Goal: Task Accomplishment & Management: Use online tool/utility

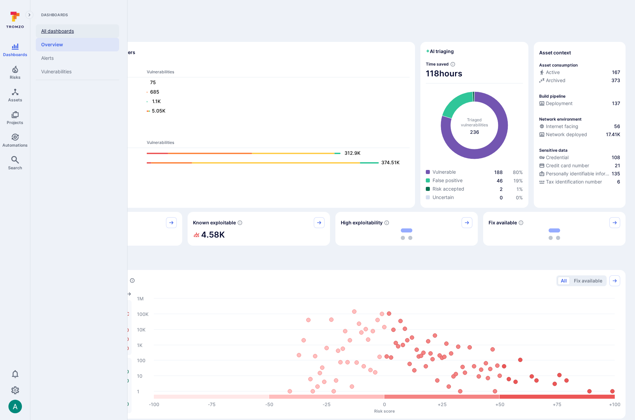
click at [63, 30] on link "All dashboards" at bounding box center [77, 31] width 83 height 14
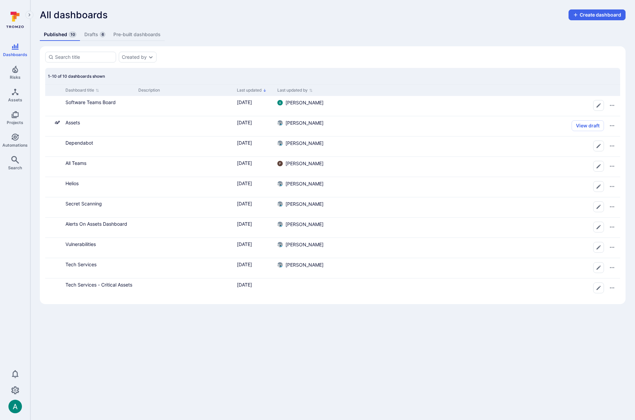
click at [95, 36] on link "Drafts 6" at bounding box center [94, 34] width 29 height 12
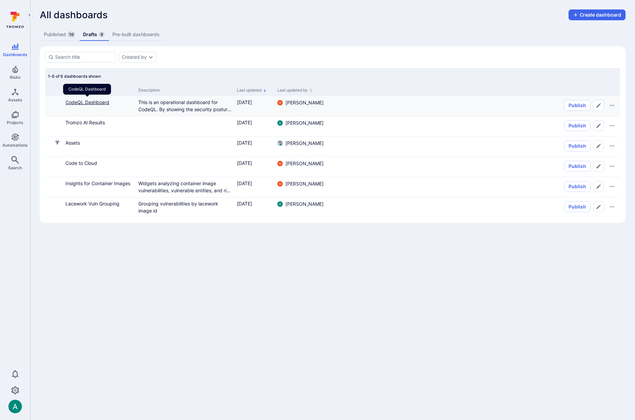
click at [81, 102] on link "CodeQL Dashboard" at bounding box center [87, 102] width 44 height 6
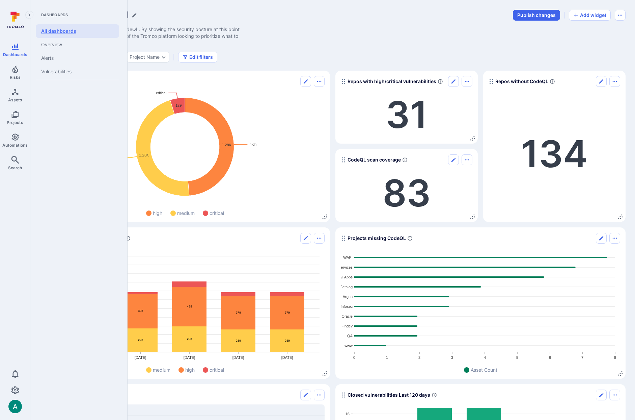
click at [57, 31] on link "All dashboards" at bounding box center [77, 31] width 83 height 14
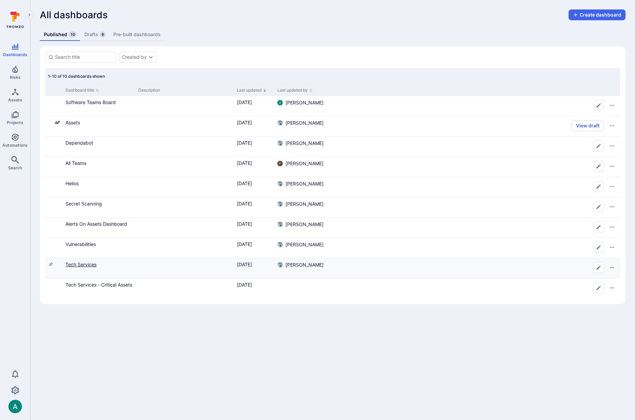
click at [68, 265] on link "Tech Services" at bounding box center [80, 264] width 31 height 6
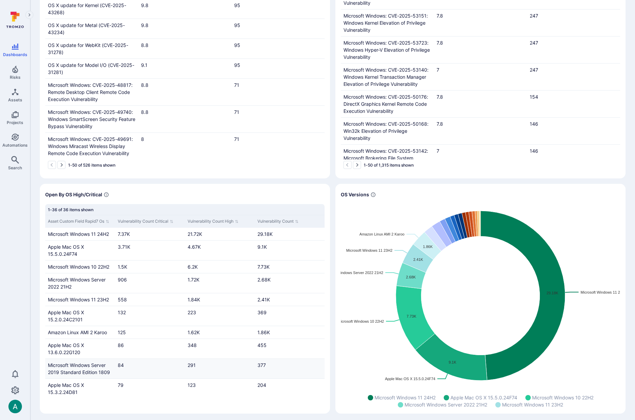
scroll to position [222, 0]
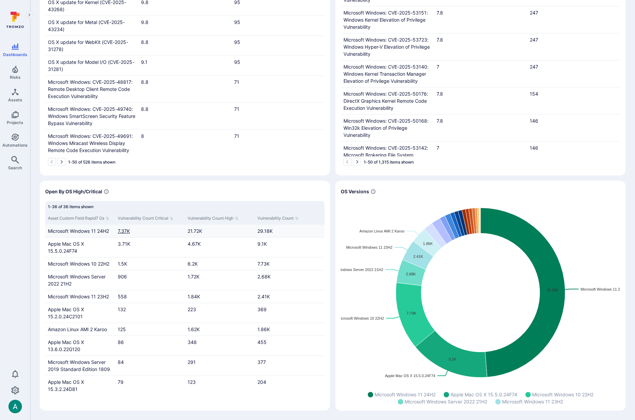
click at [122, 230] on link "7.37K" at bounding box center [124, 231] width 12 height 6
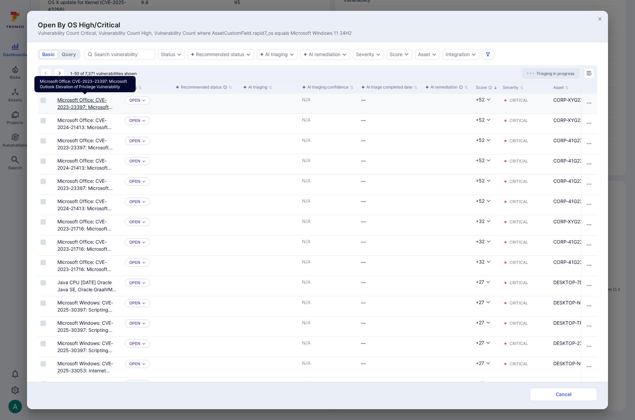
click at [80, 109] on link "Microsoft Office: CVE-2023-23397: Microsoft Outlook Elevation of Privilege Vuln…" at bounding box center [84, 110] width 55 height 27
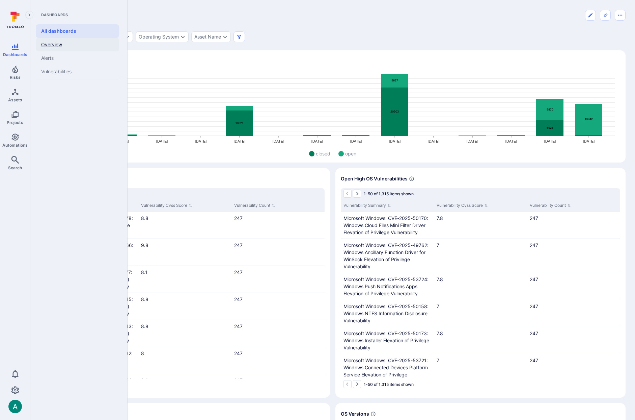
click at [48, 42] on link "Overview" at bounding box center [77, 45] width 83 height 14
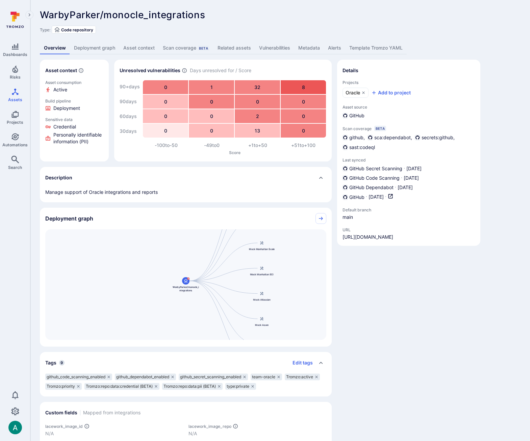
click at [282, 46] on link "Vulnerabilities" at bounding box center [274, 48] width 39 height 12
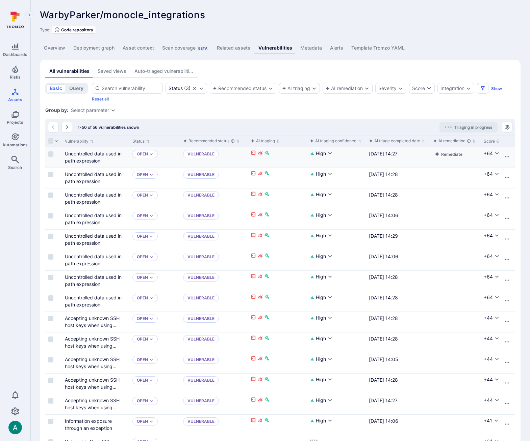
click at [95, 156] on link "Uncontrolled data used in path expression" at bounding box center [93, 157] width 57 height 13
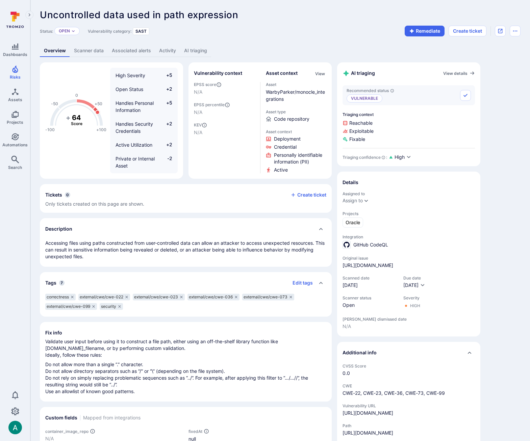
click at [193, 50] on link "AI triaging" at bounding box center [195, 51] width 31 height 12
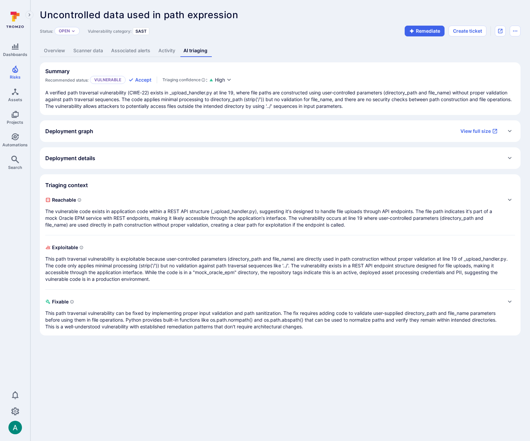
click at [115, 134] on div "Deployment graph View full size" at bounding box center [273, 131] width 456 height 11
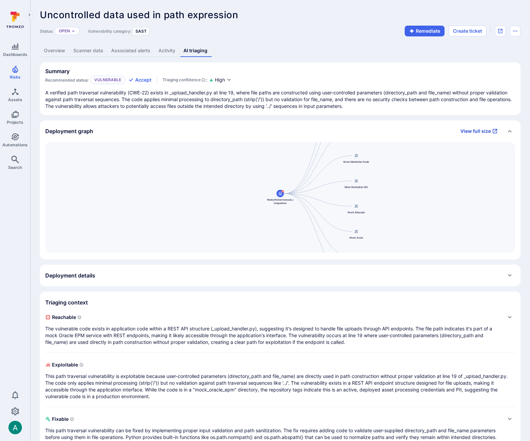
click at [479, 131] on link "View full size" at bounding box center [478, 131] width 45 height 11
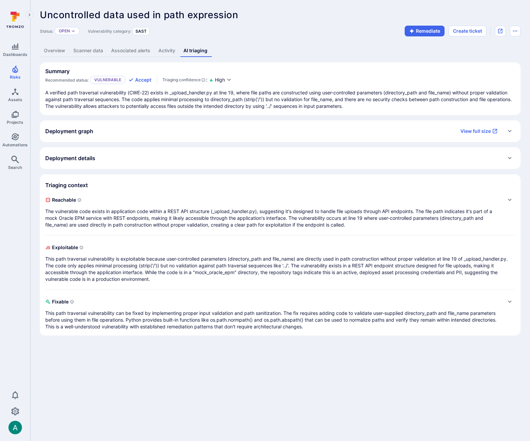
click at [316, 131] on div "Deployment graph View full size" at bounding box center [273, 131] width 456 height 11
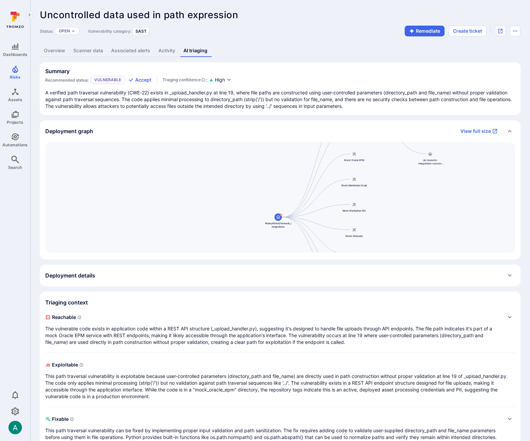
drag, startPoint x: 379, startPoint y: 186, endPoint x: 377, endPoint y: 210, distance: 23.7
click at [377, 210] on div "Monocle Integrations WarbyParker/monocle_integrations Mock Oracle ERP Mock Orac…" at bounding box center [280, 197] width 470 height 111
drag, startPoint x: 385, startPoint y: 192, endPoint x: 371, endPoint y: 225, distance: 36.3
click at [371, 225] on div "Monocle Integrations WarbyParker/monocle_integrations Mock Oracle ERP Mock Orac…" at bounding box center [280, 197] width 470 height 111
drag, startPoint x: 370, startPoint y: 220, endPoint x: 348, endPoint y: 201, distance: 29.2
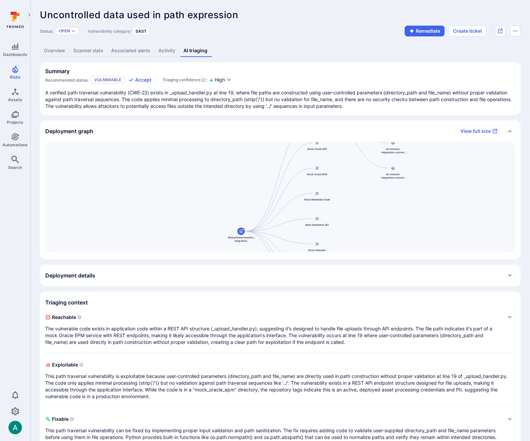
click at [348, 201] on div "Monocle Integrations WarbyParker/monocle_integrations Mock Oracle ERP Mock Orac…" at bounding box center [280, 197] width 470 height 111
click at [472, 130] on link "View full size" at bounding box center [478, 131] width 45 height 11
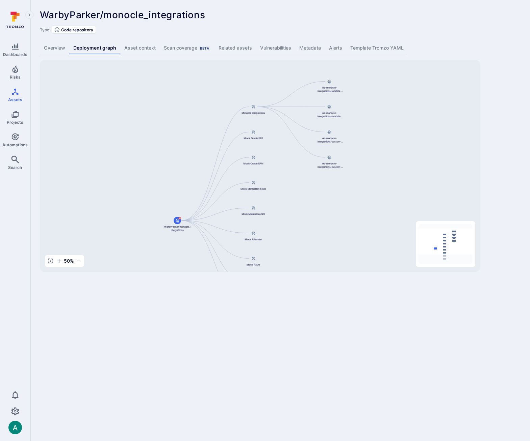
drag, startPoint x: 376, startPoint y: 163, endPoint x: 369, endPoint y: 192, distance: 30.5
click at [369, 193] on div "Monocle Integrations WarbyParker/monocle_integrations Mock Oracle ERP Mock Orac…" at bounding box center [260, 166] width 440 height 213
click at [52, 29] on link "Assets" at bounding box center [77, 31] width 83 height 14
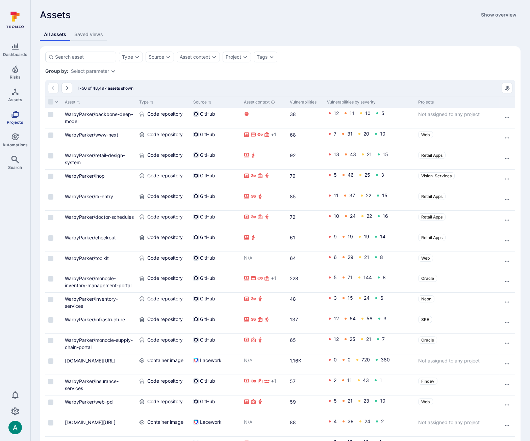
click at [11, 119] on link "Projects" at bounding box center [15, 118] width 30 height 20
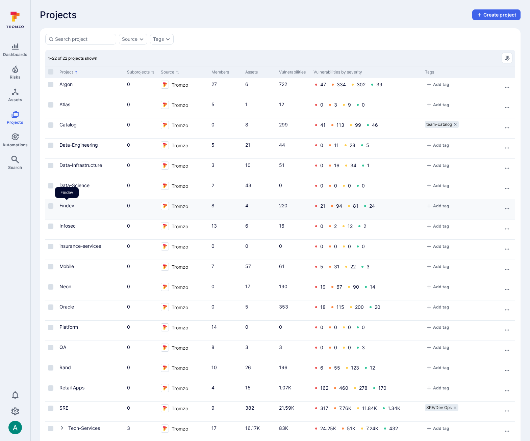
click at [64, 206] on link "Findev" at bounding box center [66, 206] width 15 height 6
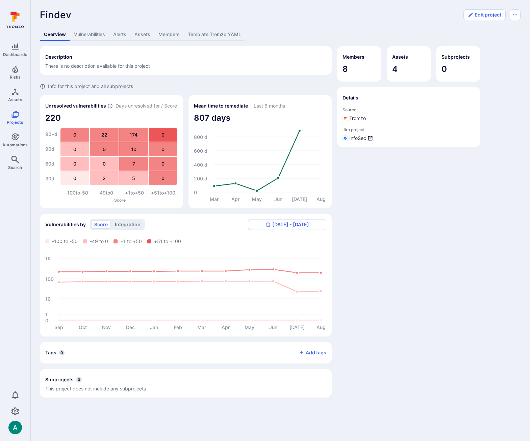
click at [140, 35] on link "Assets" at bounding box center [142, 34] width 24 height 12
click at [17, 99] on span "Assets" at bounding box center [15, 99] width 14 height 5
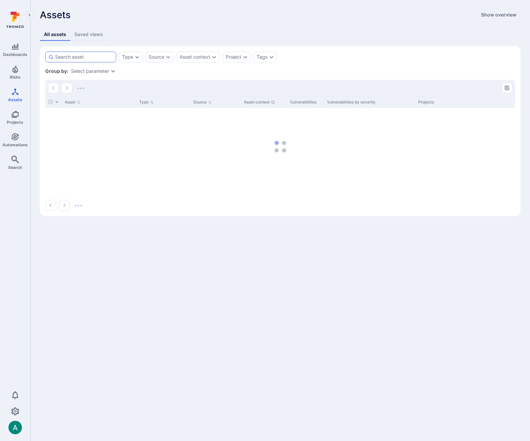
drag, startPoint x: 98, startPoint y: 62, endPoint x: 98, endPoint y: 58, distance: 3.8
click at [98, 62] on div at bounding box center [80, 57] width 71 height 11
click at [98, 60] on input at bounding box center [84, 57] width 58 height 7
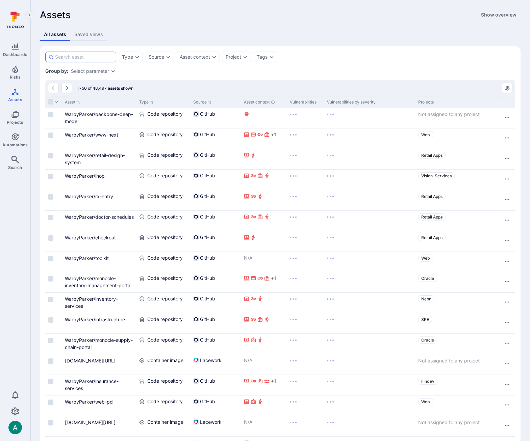
click at [98, 58] on input at bounding box center [84, 57] width 58 height 7
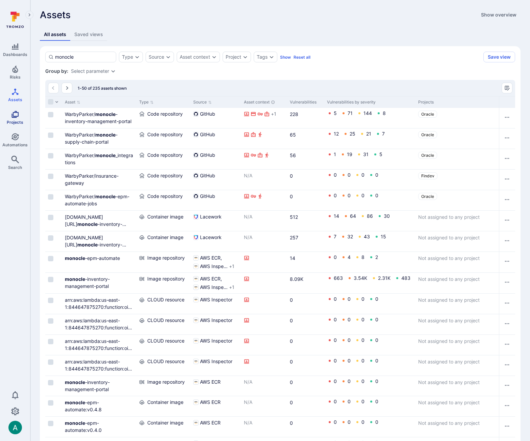
type input "monocle"
click at [17, 115] on icon "Projects" at bounding box center [15, 114] width 8 height 8
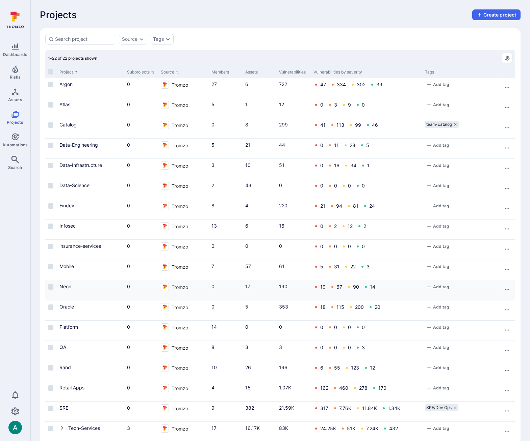
scroll to position [0, 0]
click at [65, 306] on link "Oracle" at bounding box center [66, 307] width 15 height 6
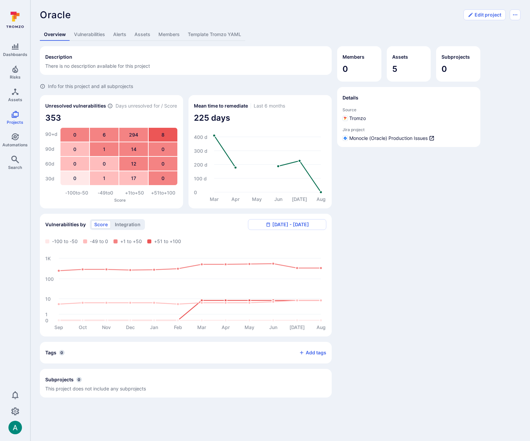
click at [142, 34] on link "Assets" at bounding box center [142, 34] width 24 height 12
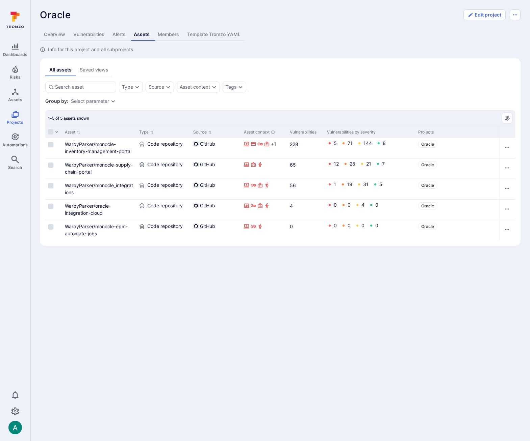
click at [141, 113] on div "1-5 of 5 assets shown" at bounding box center [280, 118] width 470 height 16
click at [13, 116] on icon "Projects" at bounding box center [14, 114] width 7 height 7
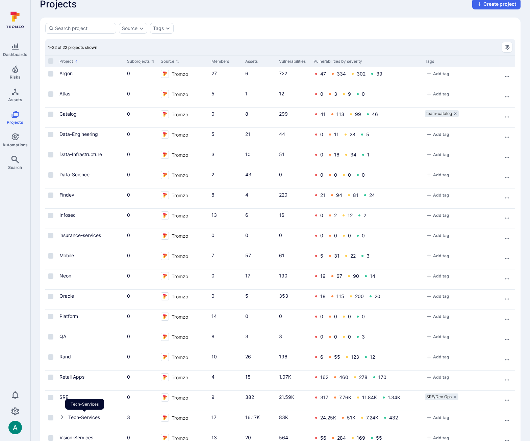
scroll to position [17, 0]
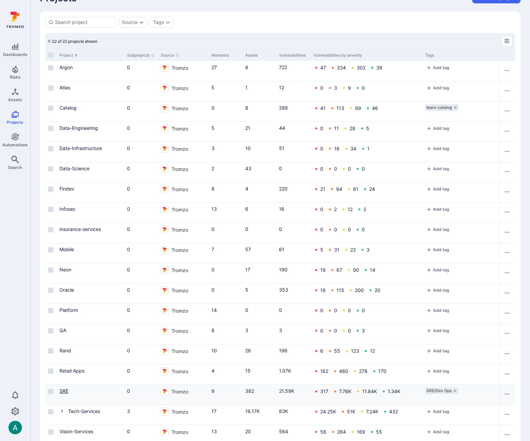
click at [62, 392] on link "SRE" at bounding box center [63, 392] width 9 height 6
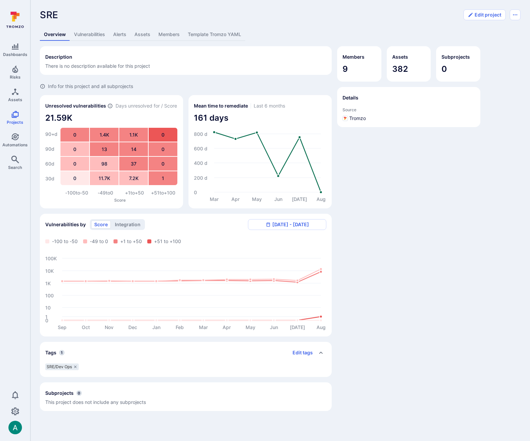
click at [141, 34] on link "Assets" at bounding box center [142, 34] width 24 height 12
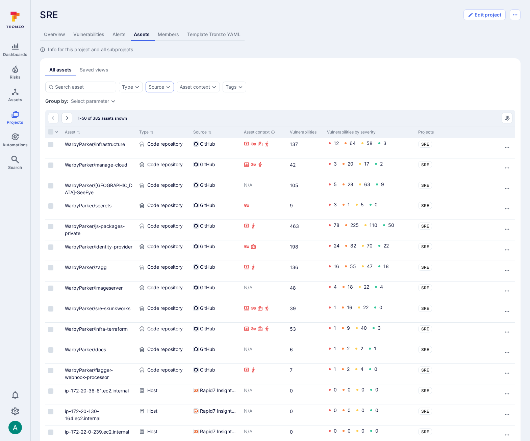
click at [161, 86] on div "Source" at bounding box center [157, 86] width 16 height 5
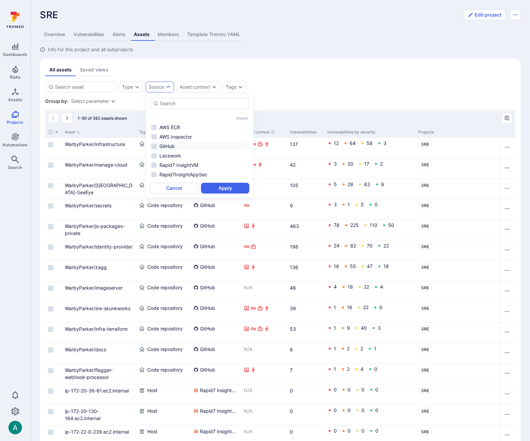
drag, startPoint x: 166, startPoint y: 146, endPoint x: 175, endPoint y: 159, distance: 16.0
click at [166, 146] on li "GitHub" at bounding box center [199, 146] width 99 height 8
click at [218, 189] on button "Apply" at bounding box center [225, 188] width 48 height 11
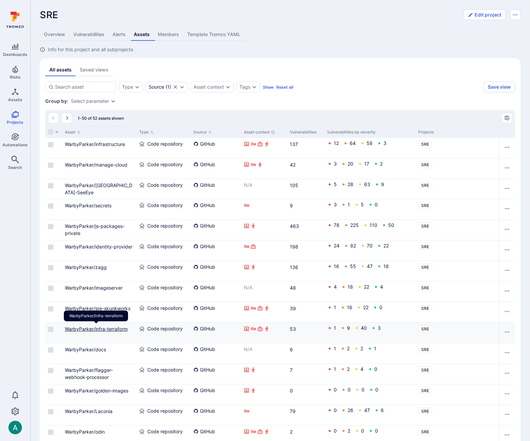
click at [118, 328] on link "WarbyParker/infra-terraform" at bounding box center [96, 329] width 63 height 6
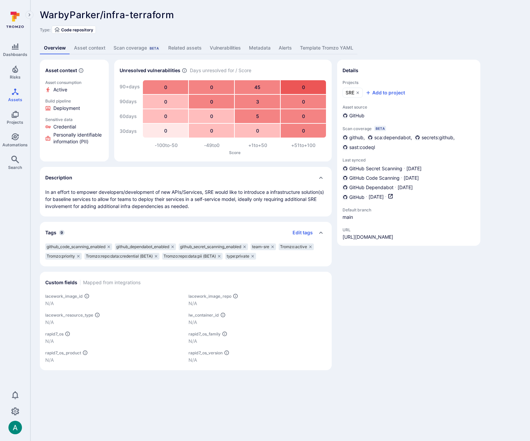
click at [407, 314] on div "Details Projects SRE Add to project Asset source GitHub Scan coverage Beta gith…" at bounding box center [408, 215] width 143 height 311
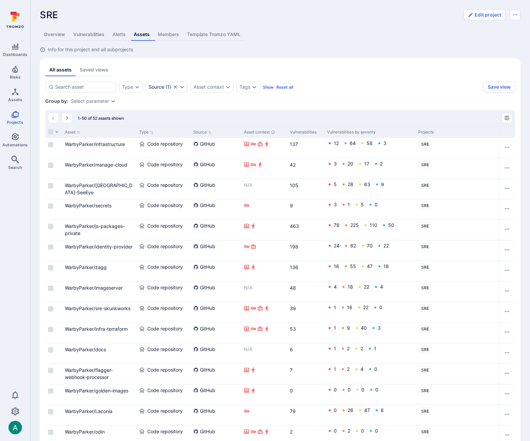
click at [98, 102] on div "Select parameter" at bounding box center [90, 101] width 38 height 5
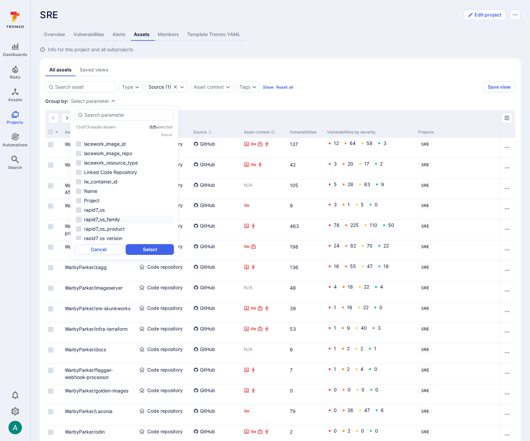
scroll to position [21, 0]
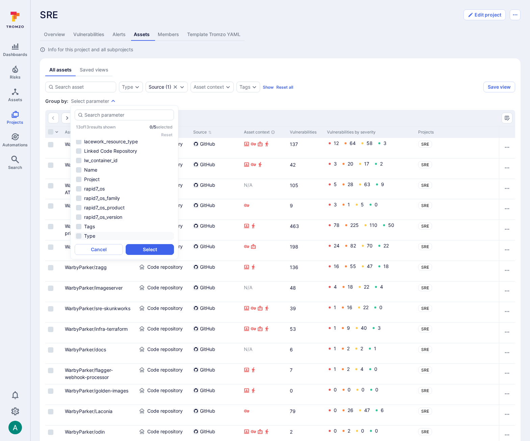
click at [102, 237] on li "Type" at bounding box center [124, 236] width 99 height 8
click at [147, 250] on button "Select" at bounding box center [150, 249] width 48 height 11
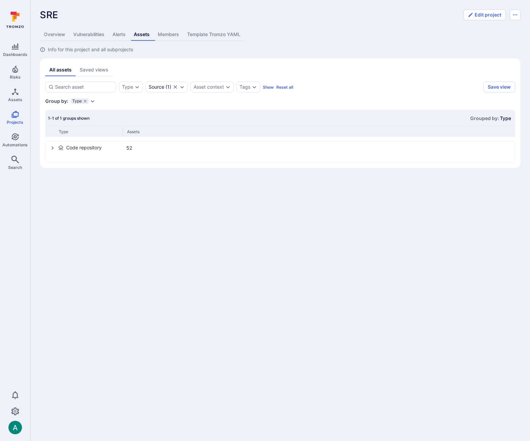
click at [54, 148] on icon "select group" at bounding box center [52, 147] width 5 height 5
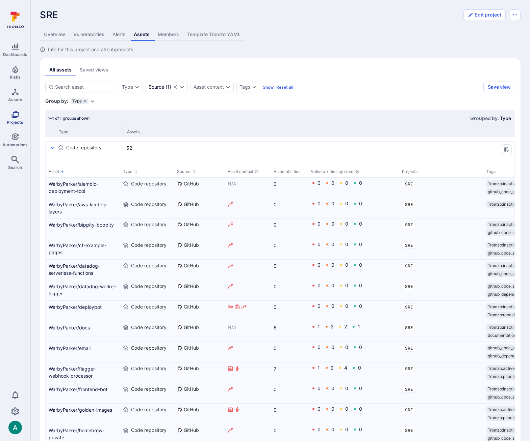
click at [14, 114] on icon "Projects" at bounding box center [15, 114] width 8 height 8
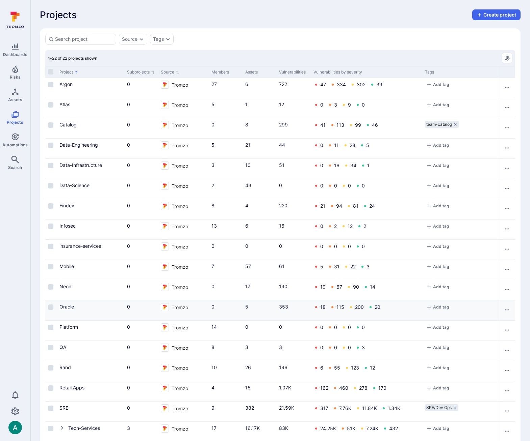
click at [64, 307] on link "Oracle" at bounding box center [66, 307] width 15 height 6
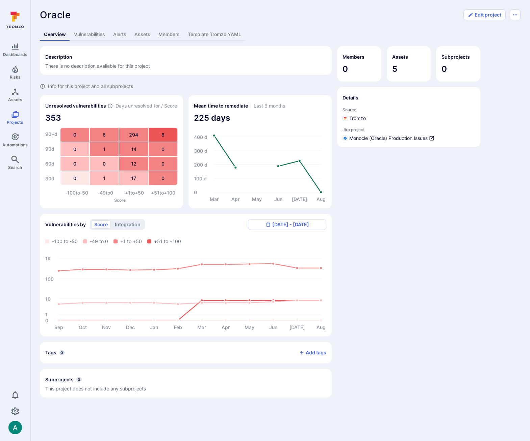
click at [144, 37] on link "Assets" at bounding box center [142, 34] width 24 height 12
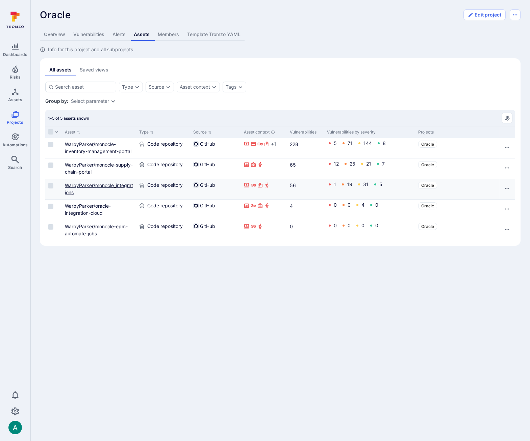
click at [105, 184] on link "WarbyParker/monocle_integrations" at bounding box center [99, 189] width 68 height 13
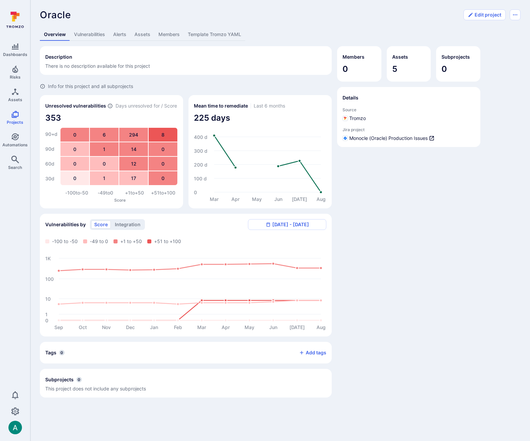
click at [143, 35] on link "Assets" at bounding box center [142, 34] width 24 height 12
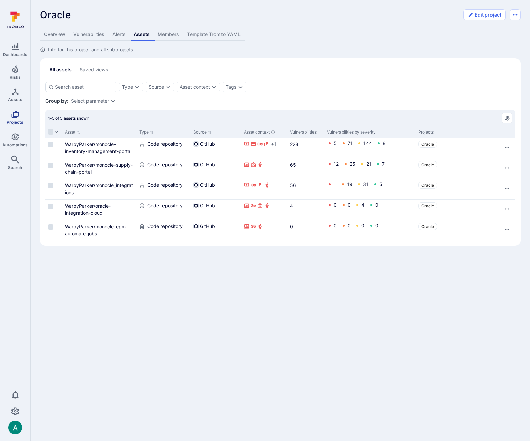
click at [13, 115] on icon "Projects" at bounding box center [14, 114] width 7 height 7
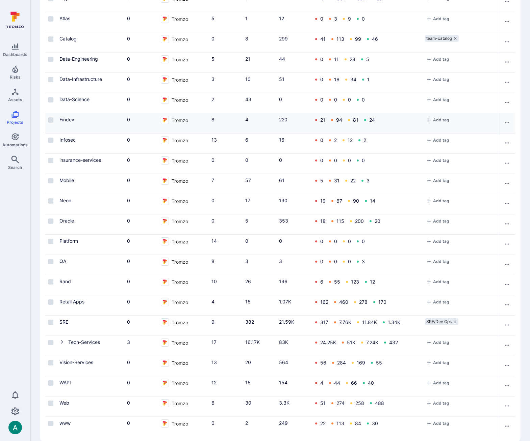
scroll to position [97, 0]
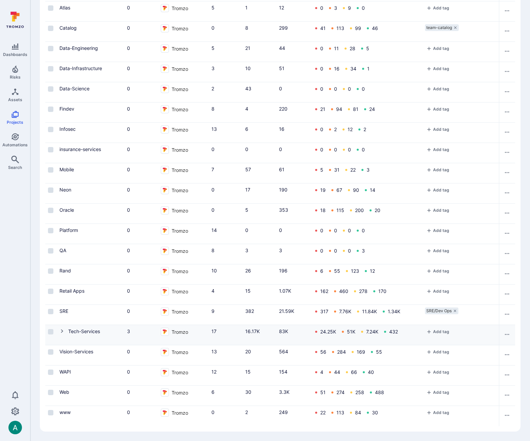
click at [62, 331] on icon "Cell for Project" at bounding box center [62, 332] width 2 height 4
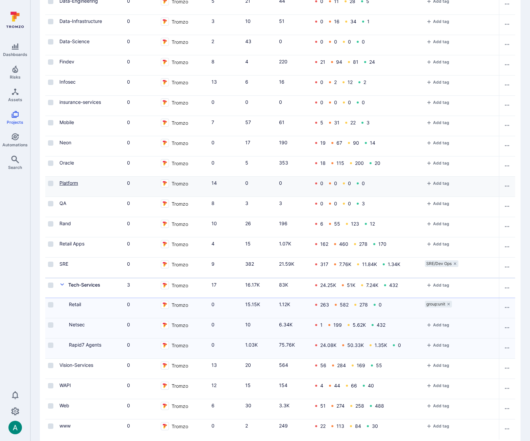
scroll to position [158, 0]
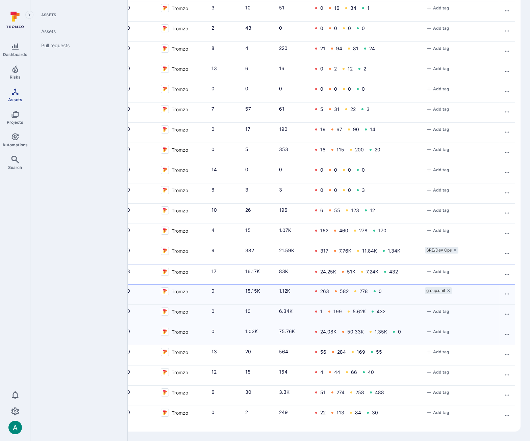
click at [14, 94] on icon "Assets" at bounding box center [15, 92] width 8 height 8
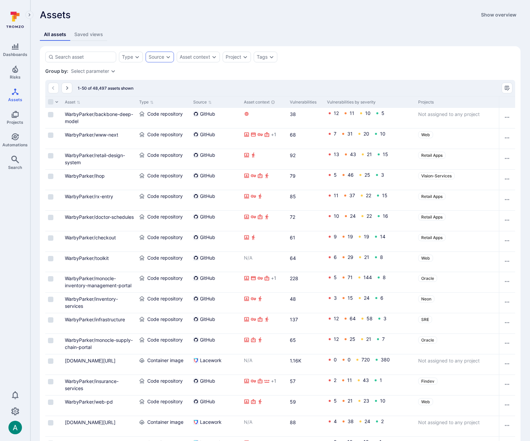
click at [165, 56] on icon "Expand dropdown" at bounding box center [167, 56] width 5 height 5
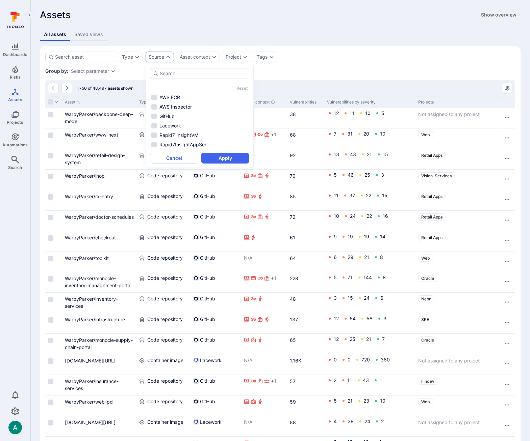
click at [165, 56] on icon "Expand dropdown" at bounding box center [167, 56] width 5 height 5
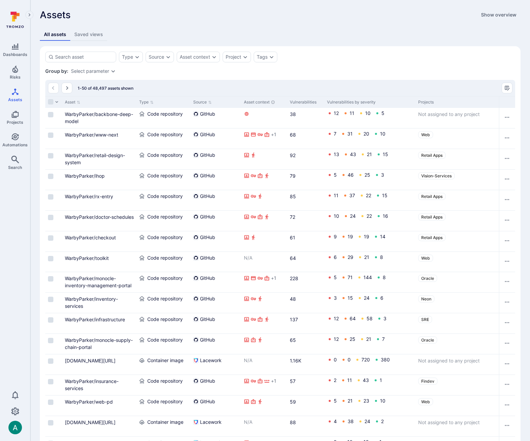
click at [108, 69] on div "Select parameter" at bounding box center [93, 71] width 45 height 5
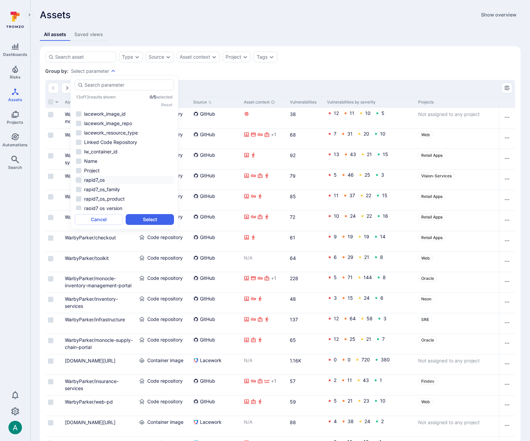
scroll to position [21, 0]
click at [105, 206] on li "Type" at bounding box center [124, 206] width 99 height 8
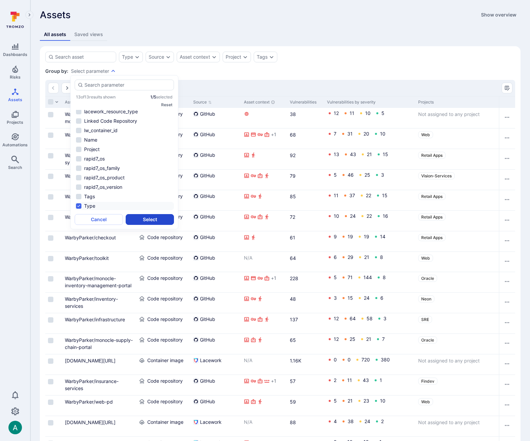
click at [160, 222] on button "Select" at bounding box center [150, 219] width 48 height 11
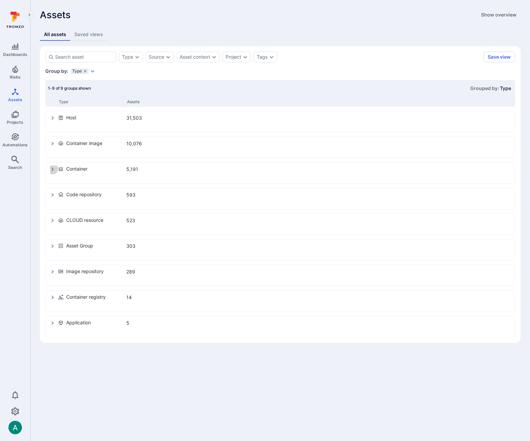
click at [53, 170] on icon "select group" at bounding box center [52, 169] width 5 height 5
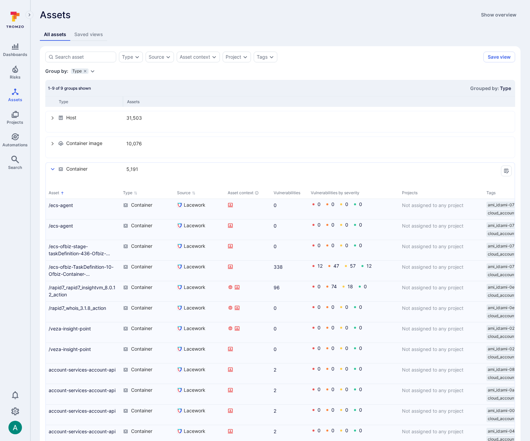
click at [53, 170] on icon "select group" at bounding box center [52, 169] width 5 height 5
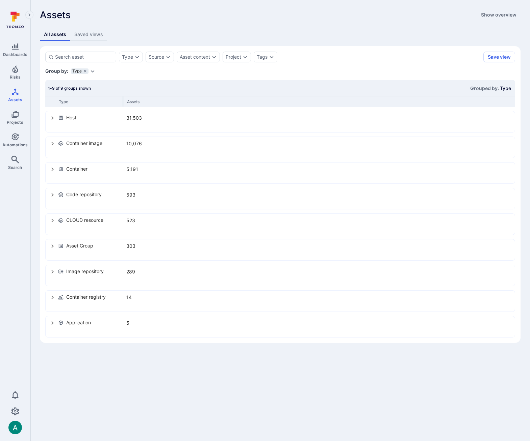
click at [53, 220] on icon "select group" at bounding box center [52, 220] width 5 height 5
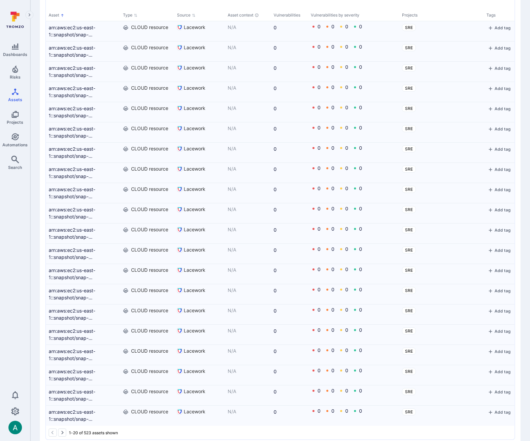
scroll to position [231, 0]
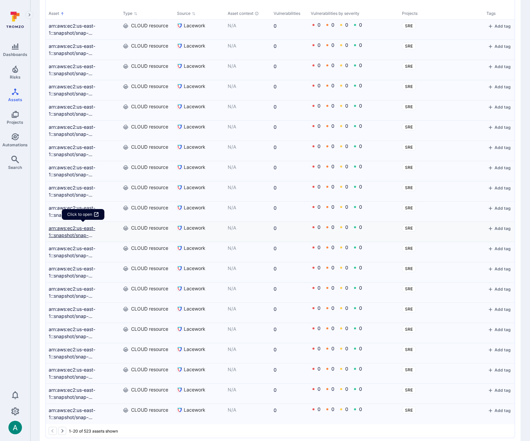
click at [62, 235] on link "arn:aws:ec2:us-east-1::snapshot/snap-08946eccbbb11ac67" at bounding box center [83, 232] width 69 height 14
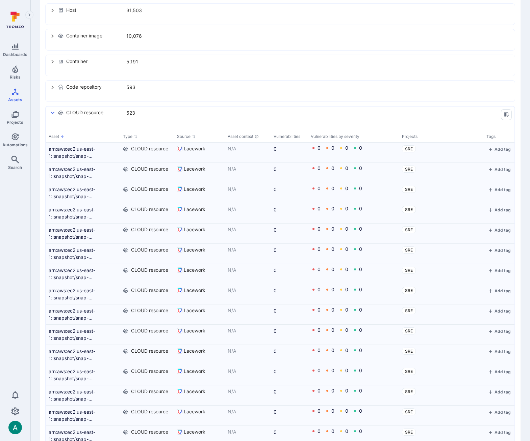
scroll to position [107, 0]
click at [21, 116] on link "Projects" at bounding box center [15, 118] width 30 height 20
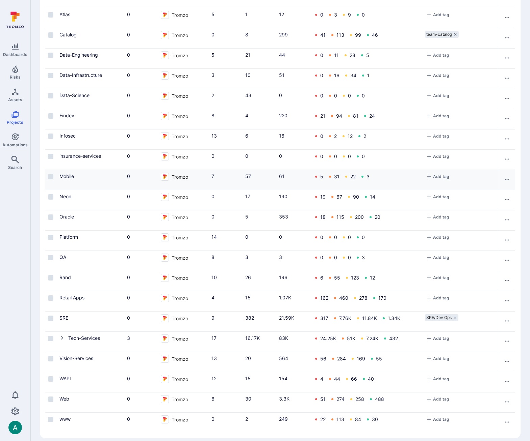
scroll to position [97, 0]
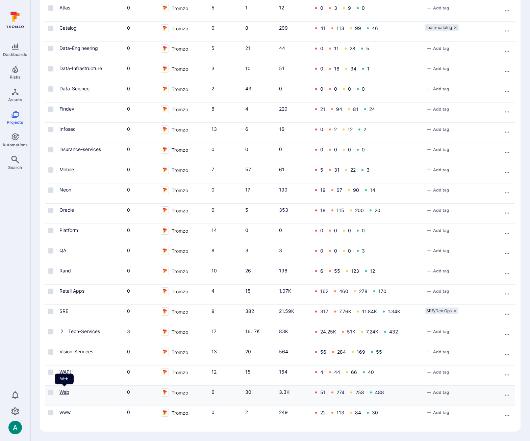
click at [65, 392] on link "Web" at bounding box center [64, 393] width 10 height 6
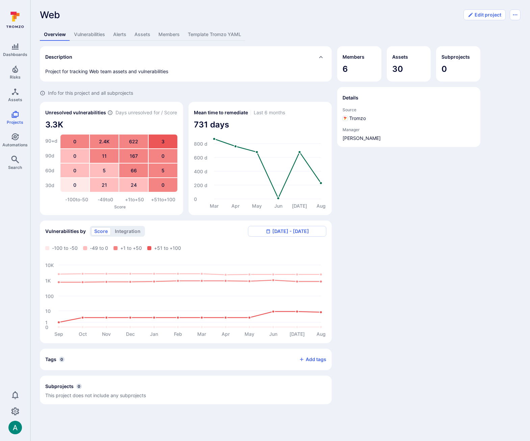
click at [144, 35] on link "Assets" at bounding box center [142, 34] width 24 height 12
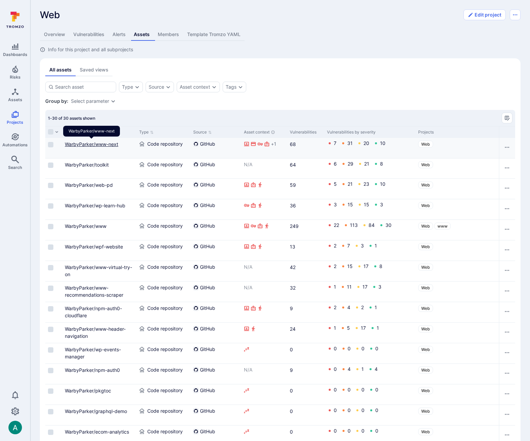
click at [106, 142] on link "WarbyParker/www-next" at bounding box center [91, 144] width 53 height 6
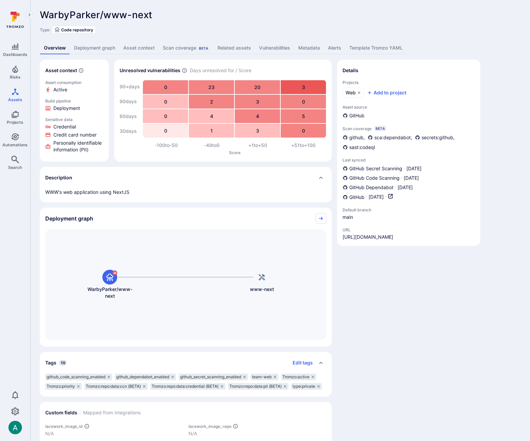
click at [97, 46] on link "Deployment graph" at bounding box center [94, 48] width 49 height 12
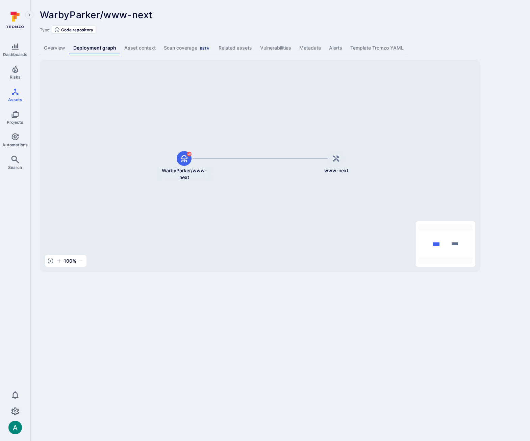
click at [78, 16] on span "WarbyParker/www-next" at bounding box center [96, 14] width 112 height 11
drag, startPoint x: 72, startPoint y: 30, endPoint x: 83, endPoint y: 30, distance: 11.5
click at [82, 30] on span "Code repository" at bounding box center [77, 29] width 32 height 5
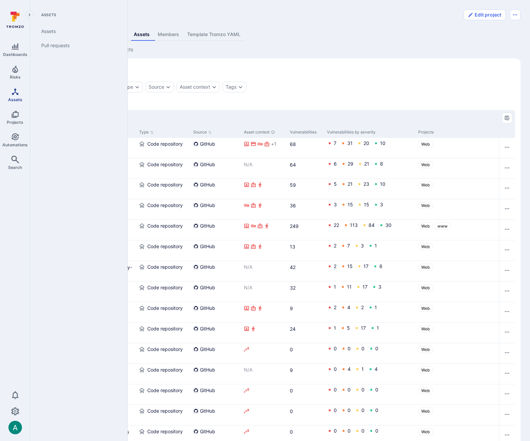
click at [16, 92] on icon "Assets" at bounding box center [15, 92] width 8 height 8
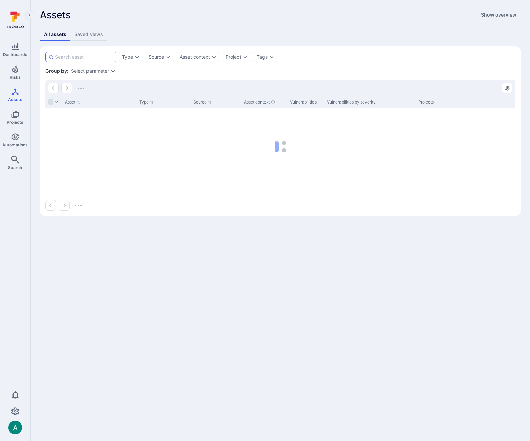
click at [76, 55] on input at bounding box center [84, 57] width 58 height 7
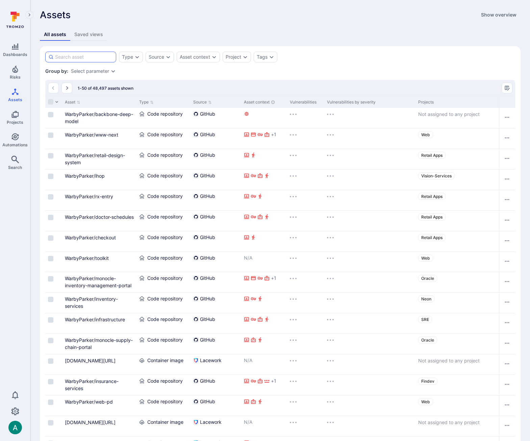
type input "j"
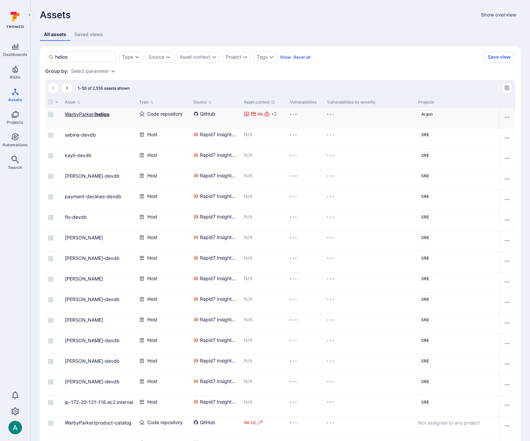
type input "helios"
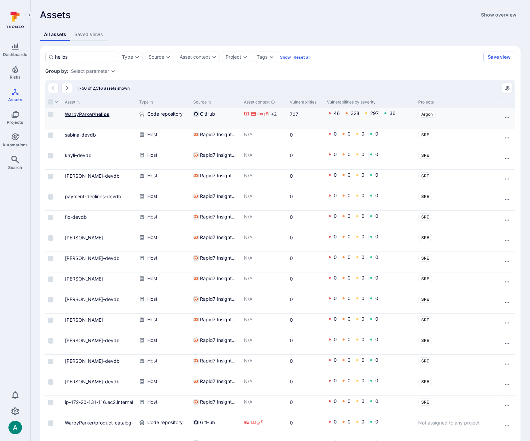
click at [89, 113] on link "WarbyParker/ helios" at bounding box center [87, 114] width 45 height 6
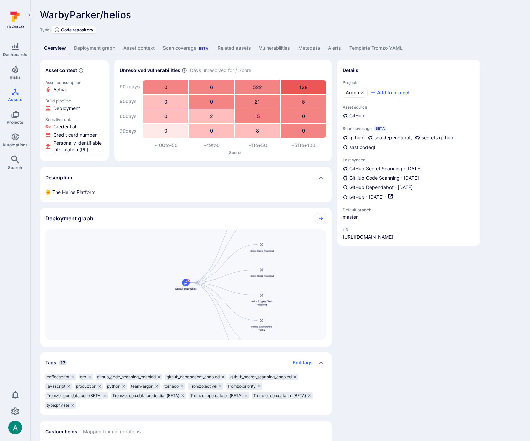
click at [91, 45] on link "Deployment graph" at bounding box center [94, 48] width 49 height 12
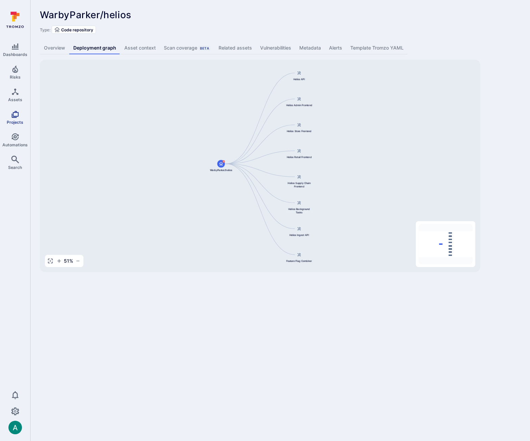
click at [15, 120] on span "Projects" at bounding box center [15, 122] width 17 height 5
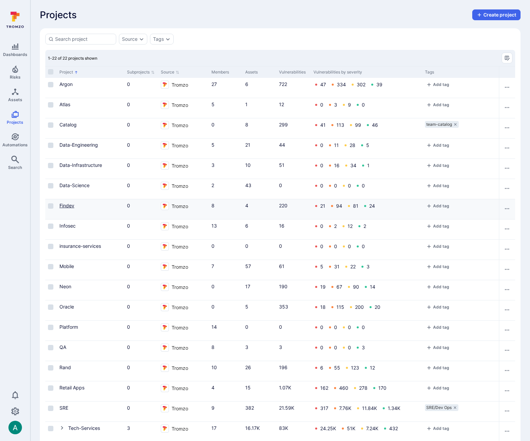
click at [67, 204] on link "Findev" at bounding box center [66, 206] width 15 height 6
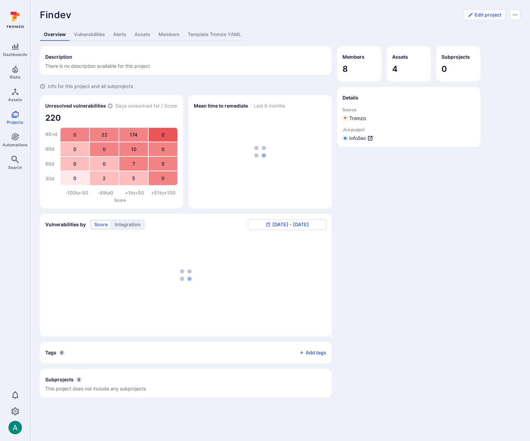
click at [140, 38] on link "Assets" at bounding box center [142, 34] width 24 height 12
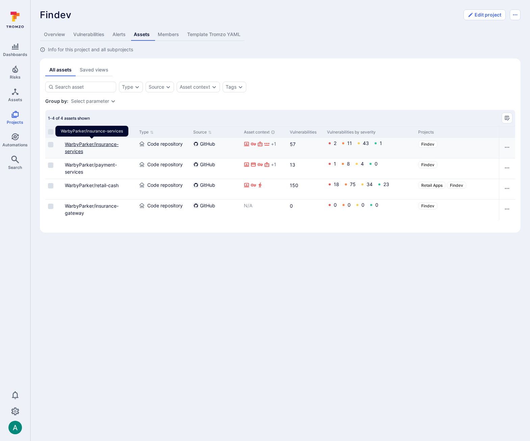
click at [99, 144] on link "WarbyParker/insurance-services" at bounding box center [92, 147] width 54 height 13
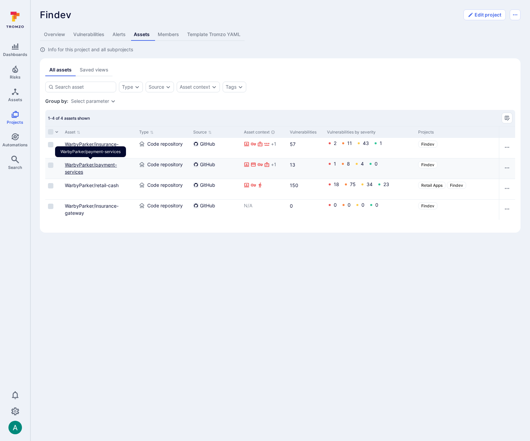
click at [99, 164] on link "WarbyParker/payment-services" at bounding box center [91, 168] width 52 height 13
click at [99, 183] on link "WarbyParker/retail-cash" at bounding box center [92, 186] width 54 height 6
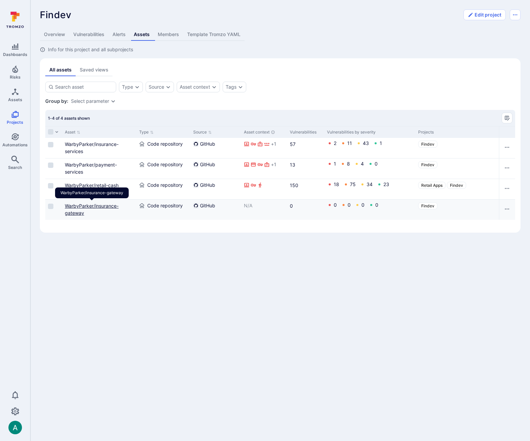
click at [98, 205] on link "WarbyParker/insurance-gateway" at bounding box center [92, 209] width 54 height 13
click at [15, 117] on icon "Projects" at bounding box center [15, 114] width 8 height 8
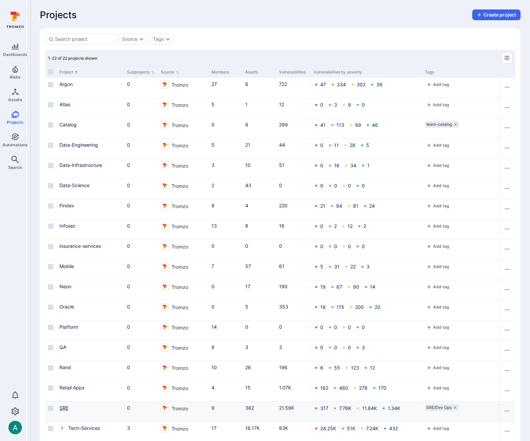
click at [66, 405] on link "SRE" at bounding box center [63, 408] width 9 height 6
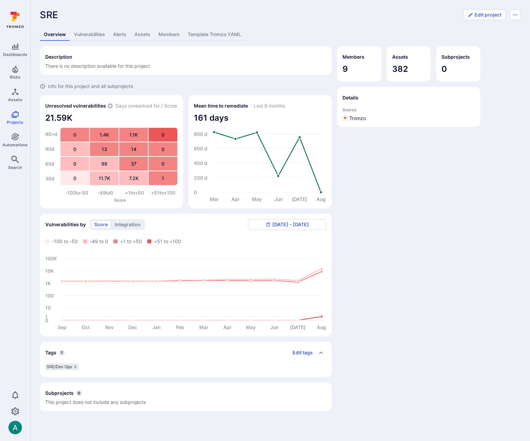
click at [140, 34] on link "Assets" at bounding box center [142, 34] width 24 height 12
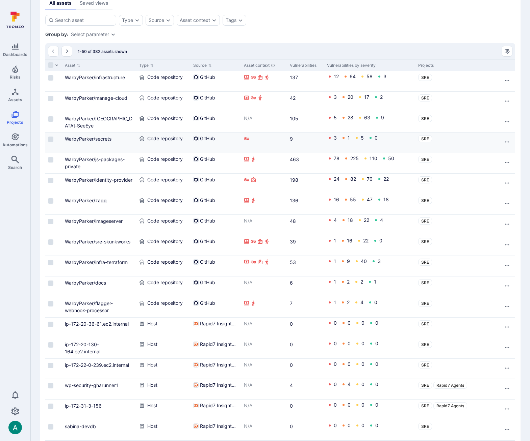
scroll to position [67, 0]
click at [108, 76] on link "WarbyParker/infrastructure" at bounding box center [95, 77] width 60 height 6
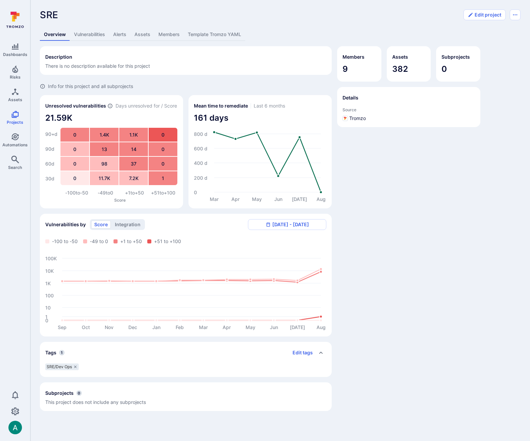
click at [141, 36] on link "Assets" at bounding box center [142, 34] width 24 height 12
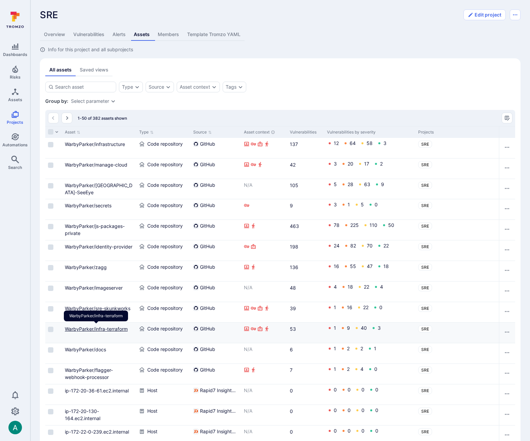
click at [113, 330] on link "WarbyParker/infra-terraform" at bounding box center [96, 329] width 63 height 6
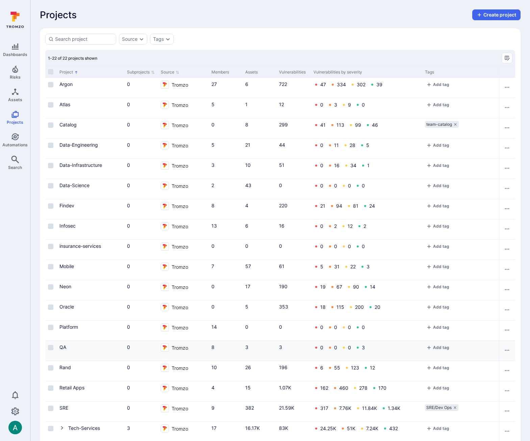
scroll to position [97, 0]
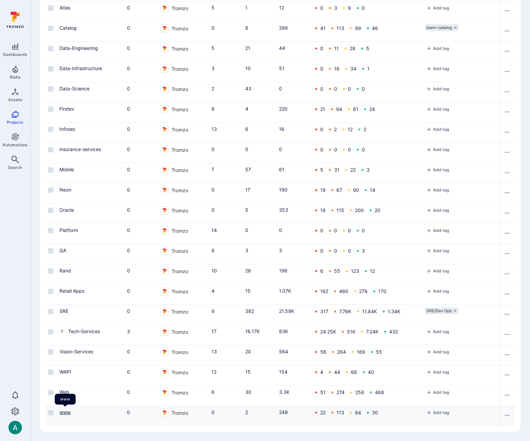
click at [65, 411] on link "www" at bounding box center [64, 413] width 11 height 6
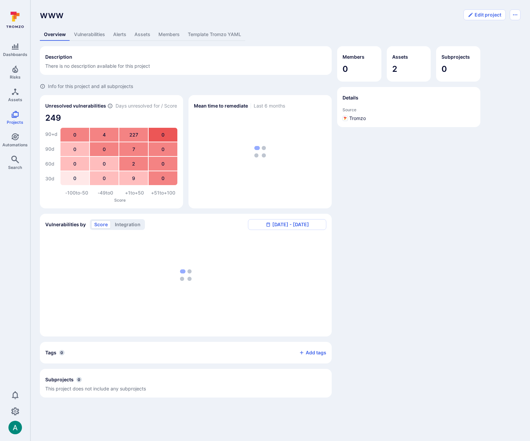
click at [136, 36] on link "Assets" at bounding box center [142, 34] width 24 height 12
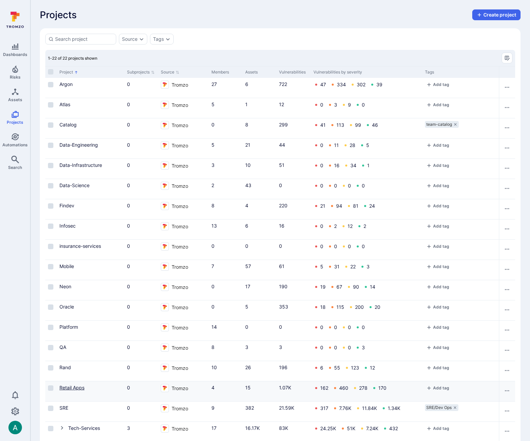
scroll to position [97, 0]
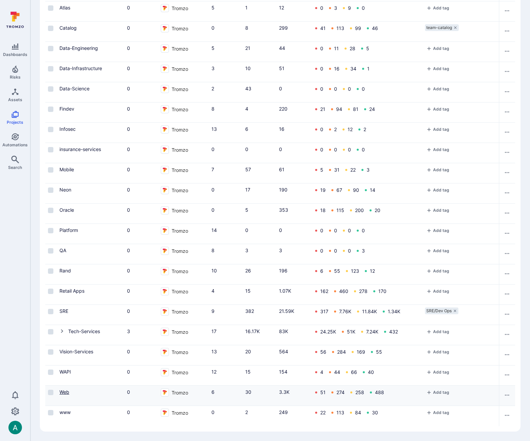
click at [65, 393] on link "Web" at bounding box center [64, 393] width 10 height 6
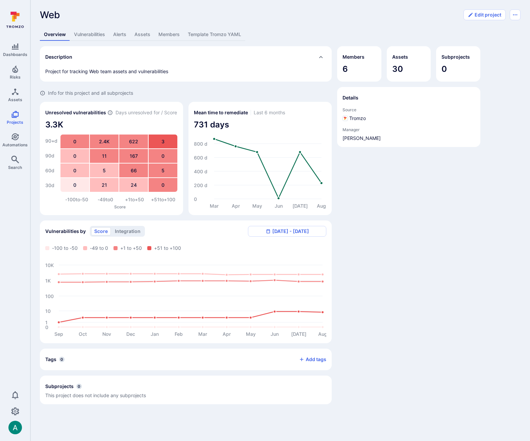
click at [142, 35] on link "Assets" at bounding box center [142, 34] width 24 height 12
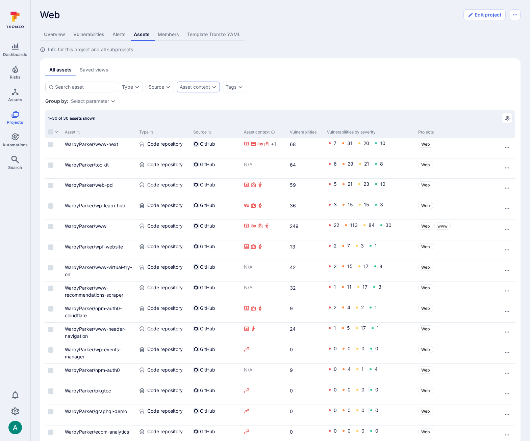
click at [190, 85] on div "Asset context" at bounding box center [195, 86] width 30 height 5
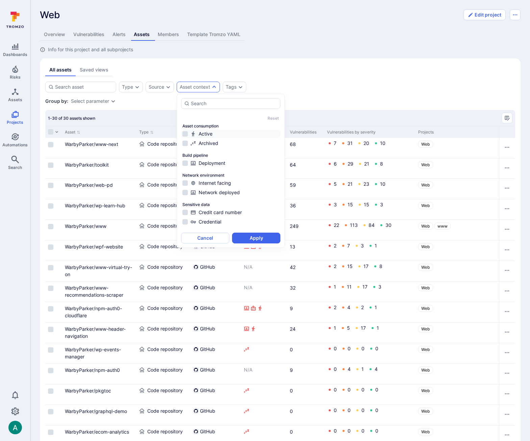
click at [200, 135] on div "Active" at bounding box center [234, 134] width 88 height 7
click at [268, 235] on button "Apply" at bounding box center [256, 238] width 48 height 11
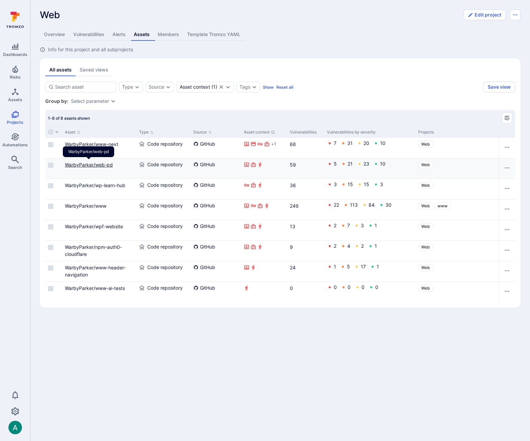
click at [99, 166] on link "WarbyParker/web-pd" at bounding box center [89, 165] width 48 height 6
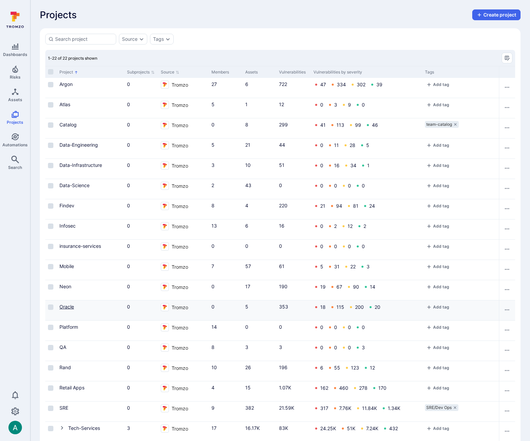
click at [68, 307] on link "Oracle" at bounding box center [66, 307] width 15 height 6
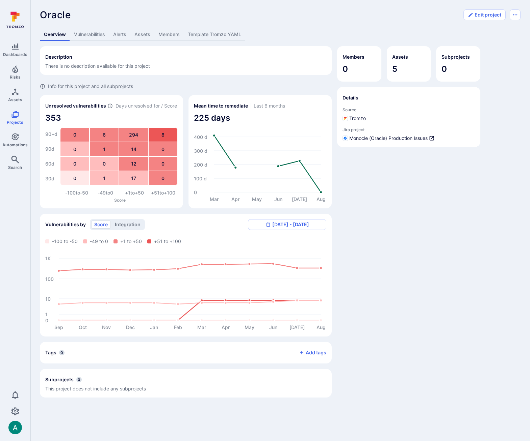
click at [138, 30] on link "Assets" at bounding box center [142, 34] width 24 height 12
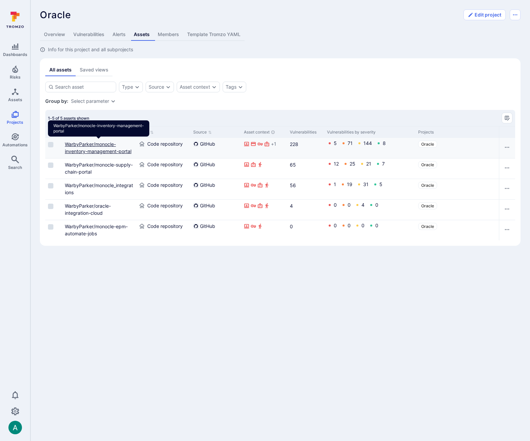
click at [110, 153] on link "WarbyParker/monocle-inventory-management-portal" at bounding box center [98, 147] width 66 height 13
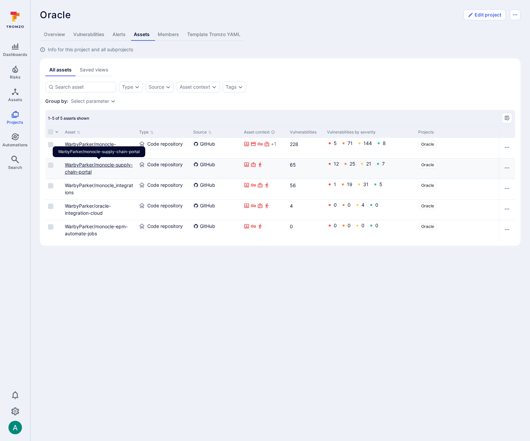
click at [107, 165] on link "WarbyParker/monocle-supply-chain-portal" at bounding box center [99, 168] width 68 height 13
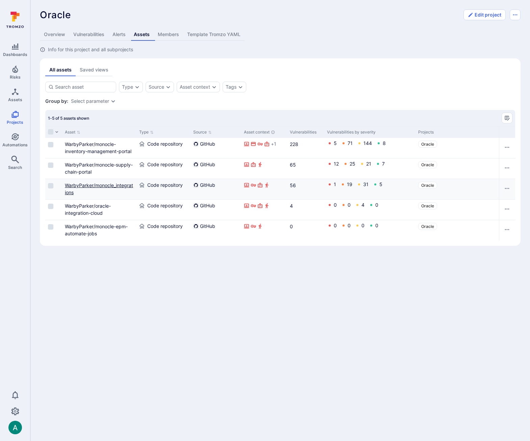
click at [103, 184] on link "WarbyParker/monocle_integrations" at bounding box center [99, 189] width 68 height 13
click at [91, 213] on link "WarbyParker/oracle-integration-cloud" at bounding box center [88, 209] width 46 height 13
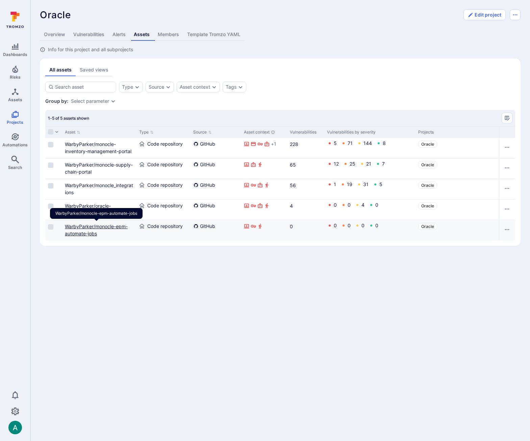
click at [95, 228] on link "WarbyParker/monocle-epm-automate-jobs" at bounding box center [96, 230] width 63 height 13
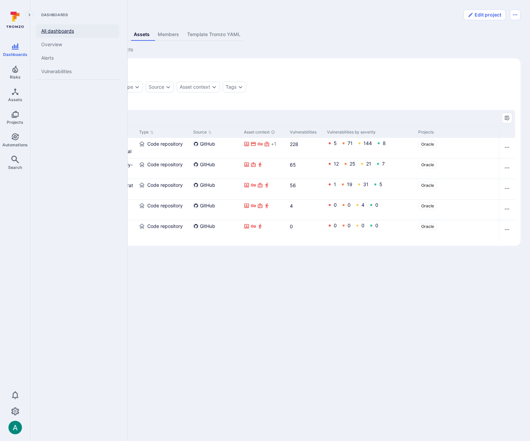
click at [60, 32] on link "All dashboards" at bounding box center [77, 31] width 83 height 14
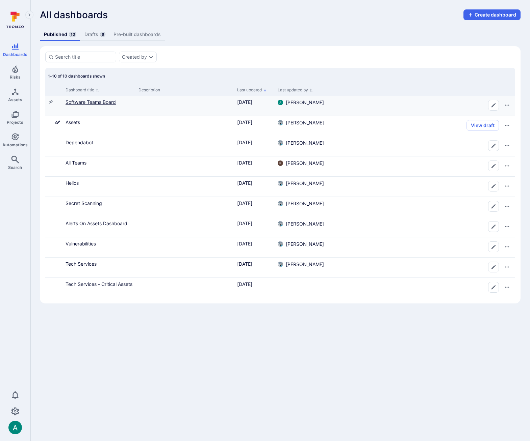
click at [102, 100] on link "Software Teams Board" at bounding box center [90, 102] width 50 height 6
click at [94, 31] on link "Drafts 6" at bounding box center [94, 34] width 29 height 12
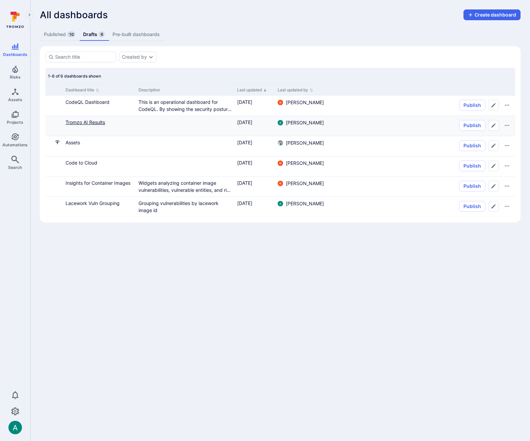
click at [97, 124] on link "Tromzo AI Results" at bounding box center [84, 122] width 39 height 6
click at [94, 162] on link "Code to Cloud" at bounding box center [81, 163] width 32 height 6
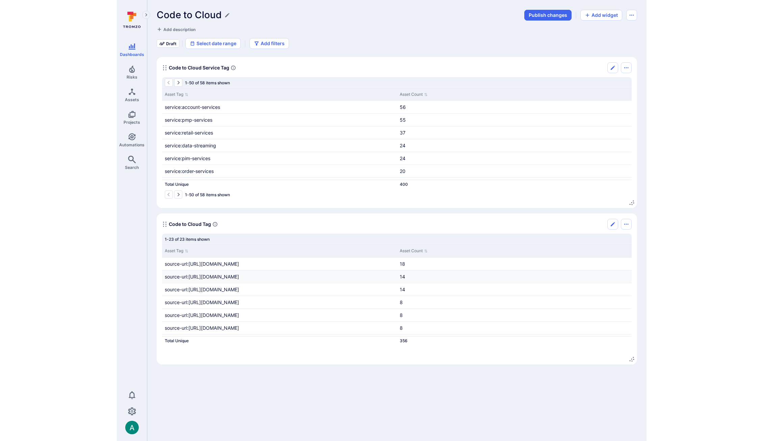
scroll to position [216, 0]
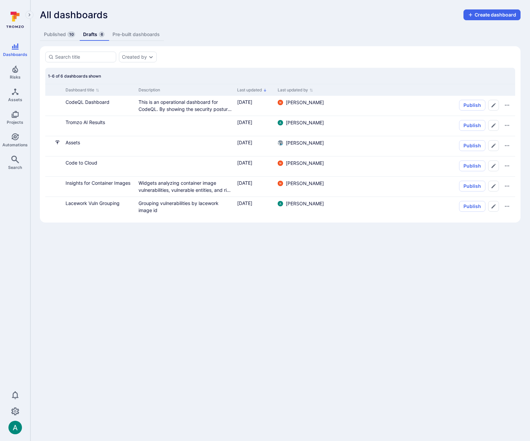
click at [57, 33] on link "Published 10" at bounding box center [59, 34] width 39 height 12
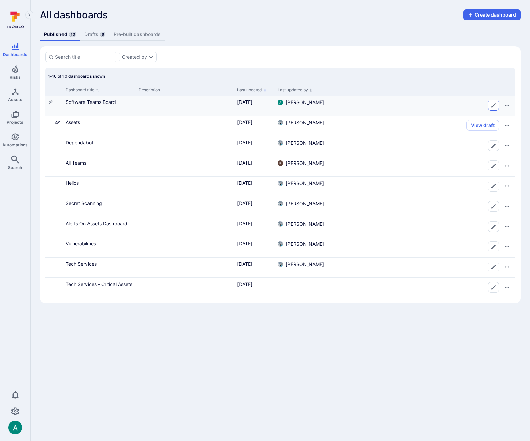
click at [492, 107] on icon "Edit dashboard" at bounding box center [492, 105] width 5 height 5
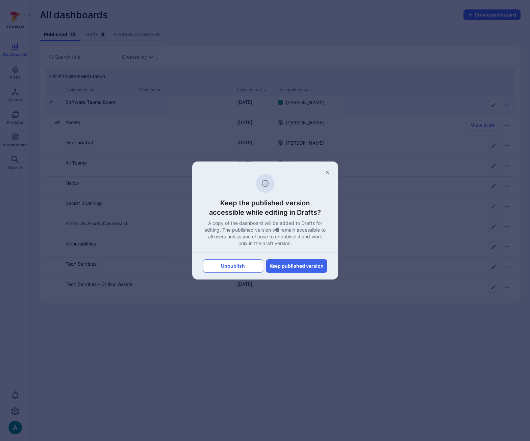
click at [248, 269] on button "Unpublish" at bounding box center [233, 267] width 60 height 14
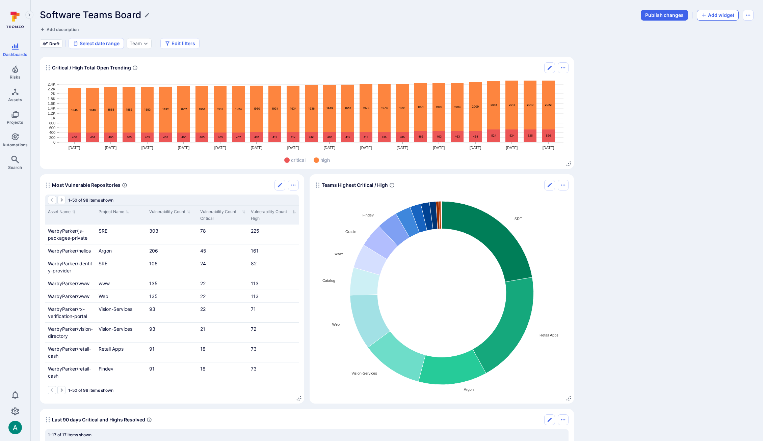
click at [529, 16] on button "Add widget" at bounding box center [718, 15] width 42 height 11
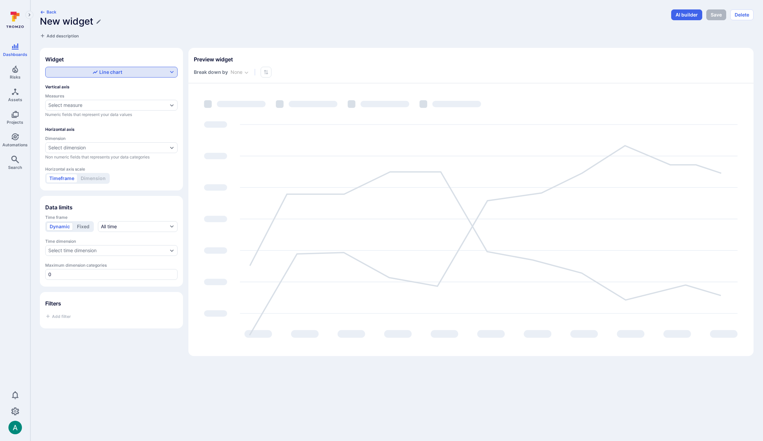
click at [97, 72] on icon "button" at bounding box center [94, 72] width 5 height 5
click at [80, 122] on label "Table" at bounding box center [112, 120] width 124 height 9
click at [172, 120] on input "Table" at bounding box center [172, 120] width 0 height 0
checkbox input "true"
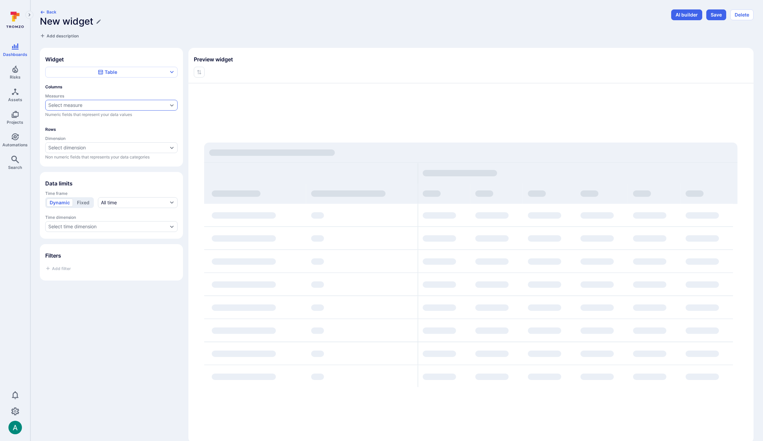
click at [80, 104] on div "Select measure" at bounding box center [65, 105] width 34 height 5
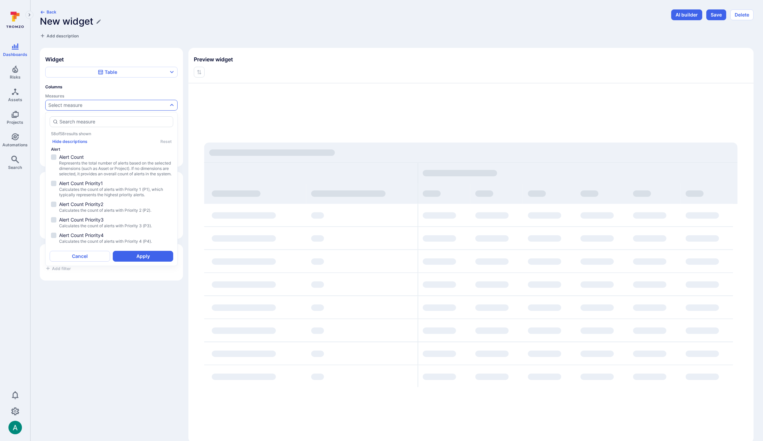
scroll to position [0, 0]
click at [86, 91] on div "Columns Measures Select measure Numeric fields that represent your data values" at bounding box center [111, 100] width 132 height 33
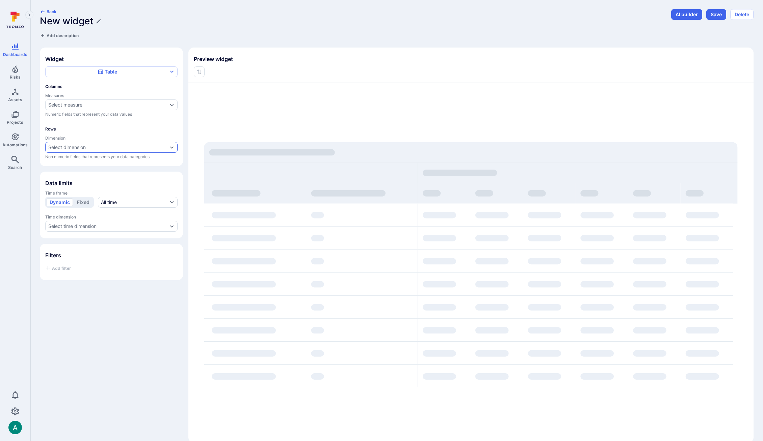
click at [66, 146] on div "Select dimension" at bounding box center [66, 147] width 37 height 5
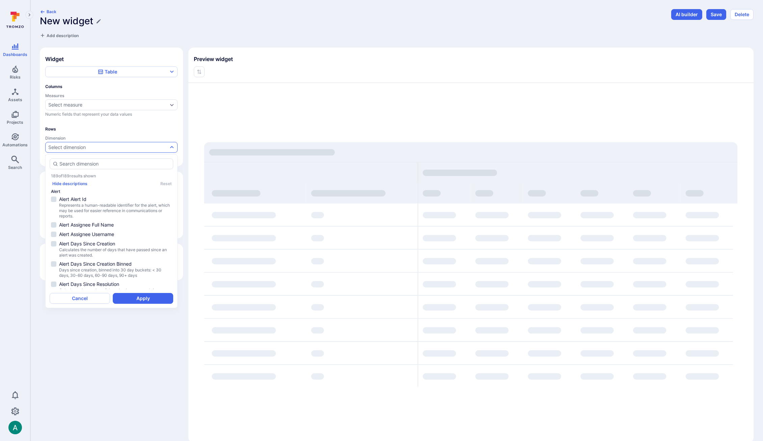
type input "c"
type input "v"
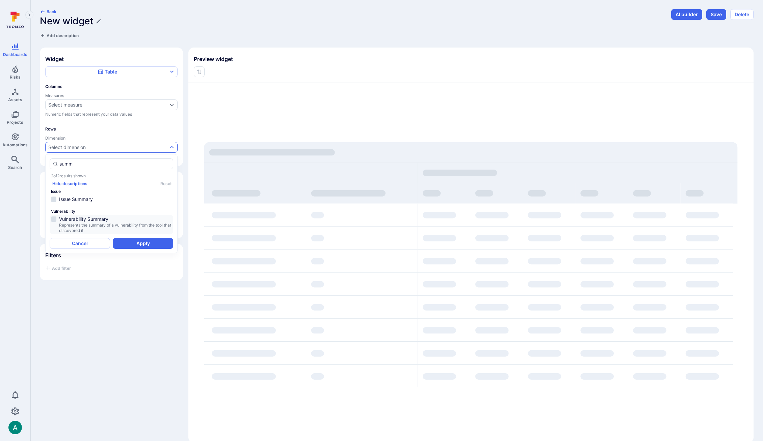
click at [72, 219] on span "Vulnerability Summary" at bounding box center [115, 219] width 113 height 7
type input "summ"
click at [143, 243] on button "Apply" at bounding box center [143, 243] width 60 height 11
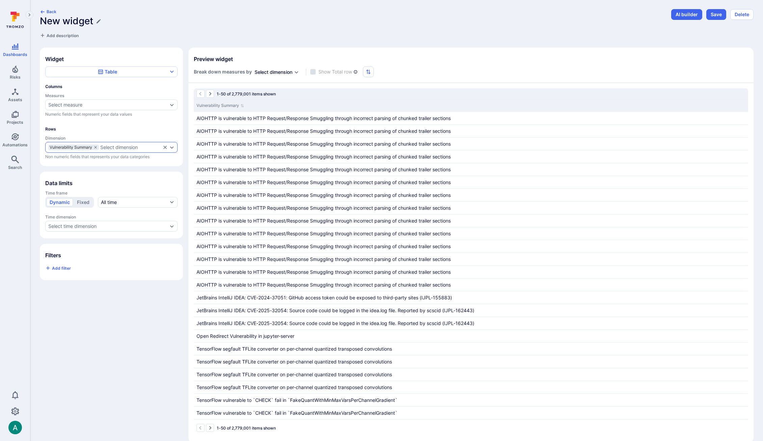
click at [111, 149] on div "Select dimension" at bounding box center [118, 147] width 37 height 5
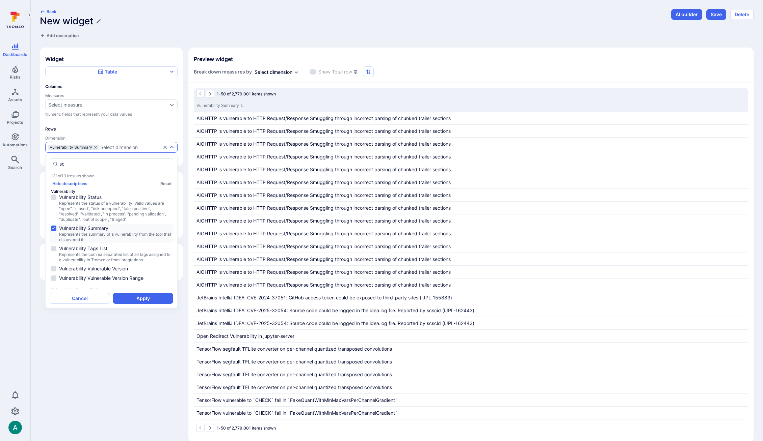
scroll to position [0, 0]
click at [97, 273] on span "Represents a numerical score assigned by Tromzo to a vulnerability. The score i…" at bounding box center [115, 280] width 113 height 22
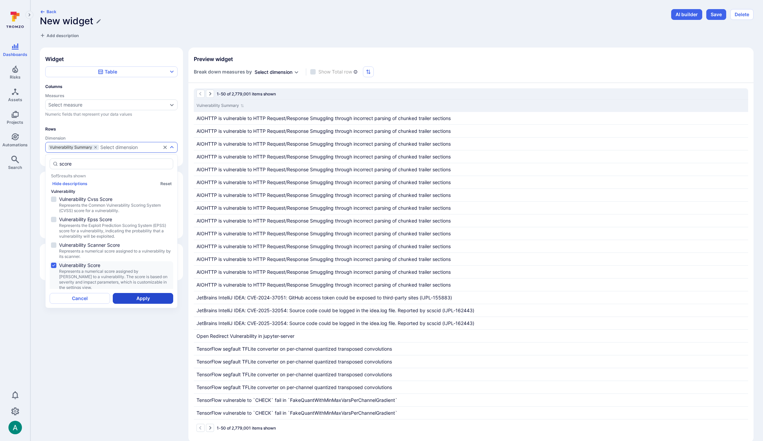
type input "score"
click at [148, 298] on button "Apply" at bounding box center [143, 298] width 60 height 11
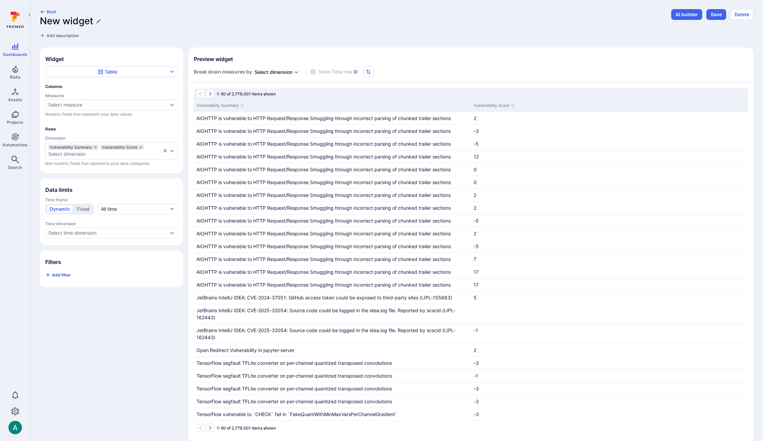
click at [57, 276] on span "Add filter" at bounding box center [61, 275] width 19 height 5
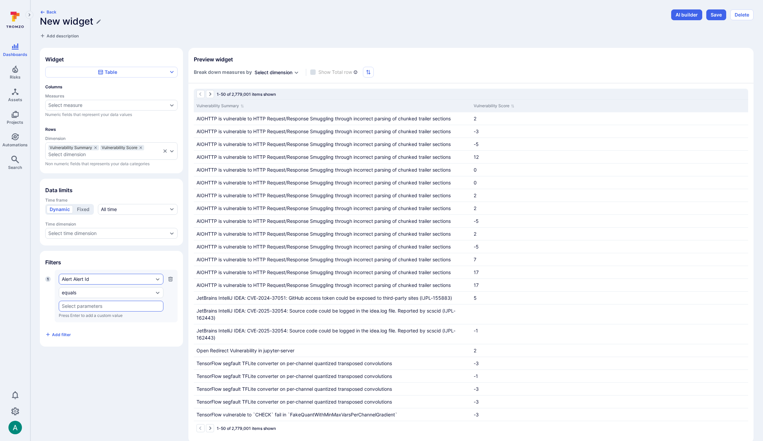
click at [86, 282] on div "Alert Alert Id" at bounding box center [108, 279] width 92 height 5
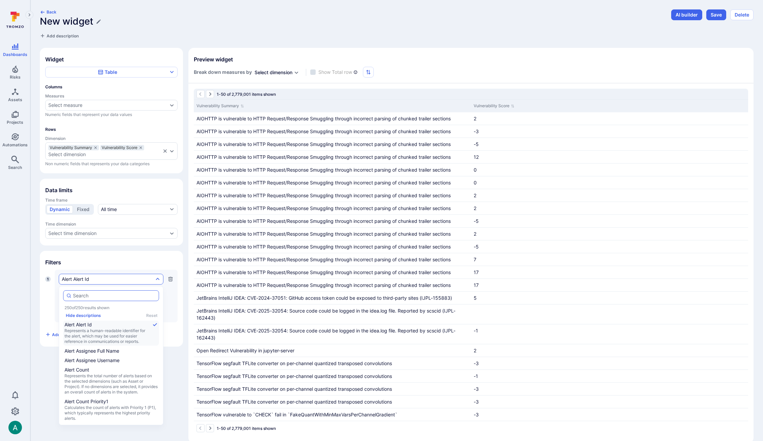
scroll to position [1, 0]
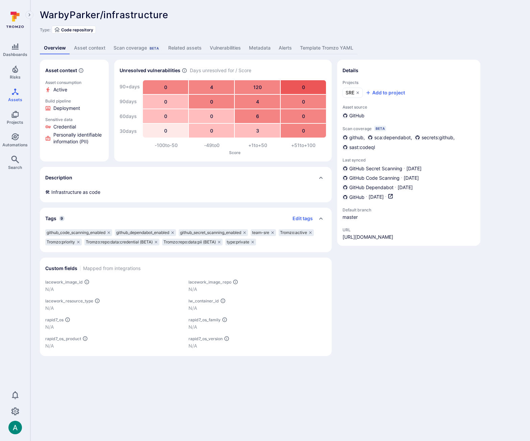
click at [220, 14] on div "WarbyParker/infrastructure ... Show more" at bounding box center [232, 14] width 384 height 11
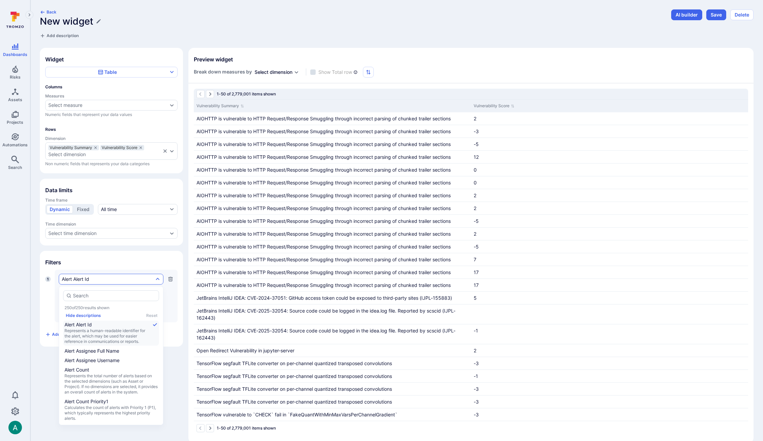
scroll to position [1, 0]
type input "recom"
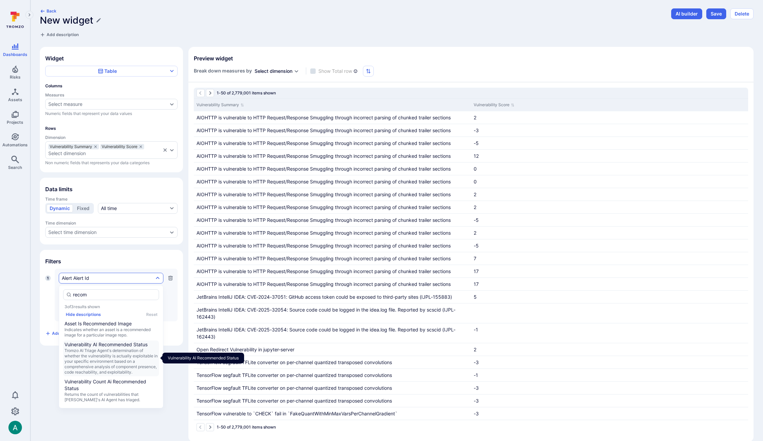
click at [118, 353] on span "Tromzo AI Triage Agent's determination of whether the vulnerability is actually…" at bounding box center [110, 361] width 93 height 27
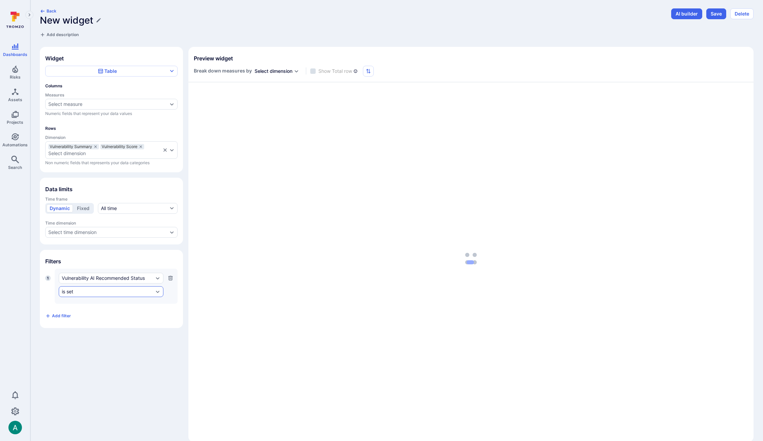
click at [85, 292] on div "is set" at bounding box center [108, 291] width 92 height 5
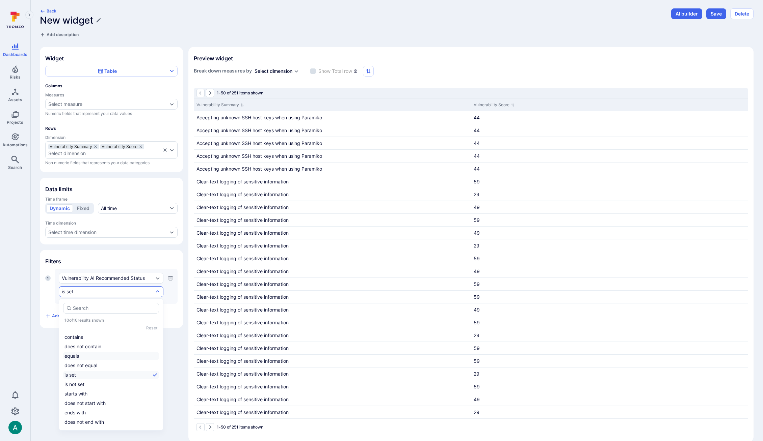
click at [85, 356] on li "equals" at bounding box center [111, 356] width 96 height 8
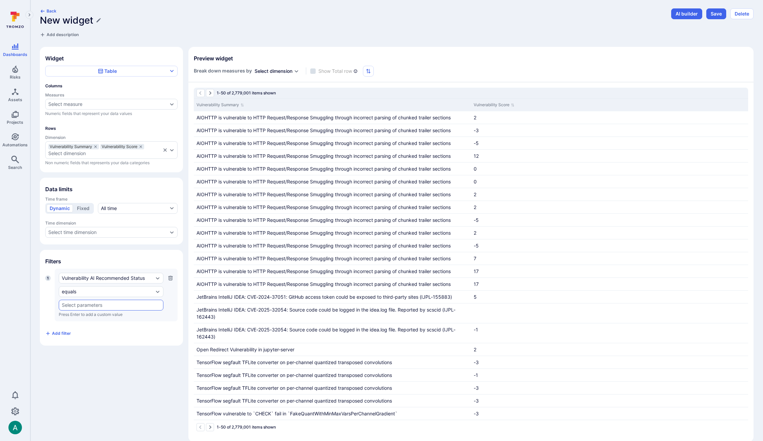
click at [89, 305] on input "text" at bounding box center [111, 305] width 99 height 5
click at [89, 356] on li "vulnerable" at bounding box center [111, 356] width 104 height 11
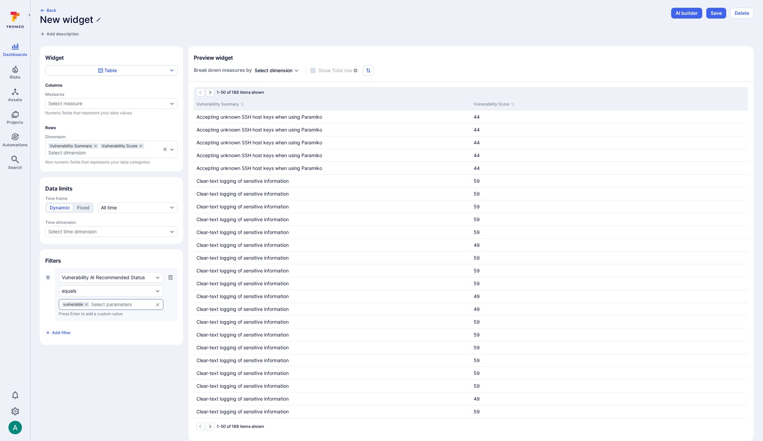
scroll to position [3, 0]
click at [172, 277] on icon "button" at bounding box center [170, 276] width 4 height 4
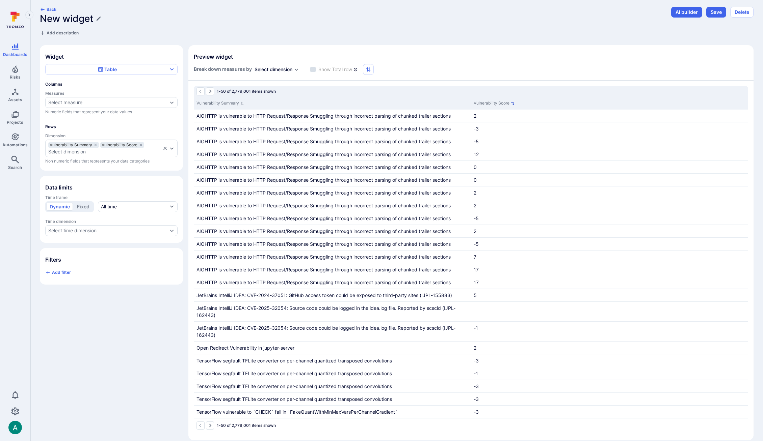
click at [503, 104] on button "Vulnerability Score" at bounding box center [494, 103] width 41 height 7
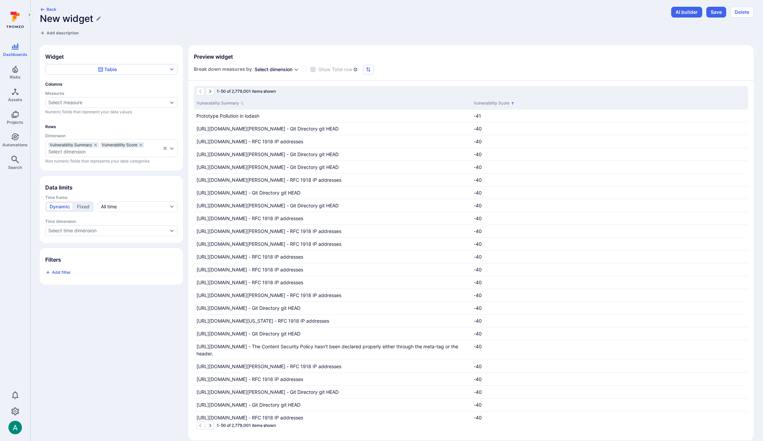
click at [507, 104] on button "Vulnerability Score" at bounding box center [494, 103] width 41 height 7
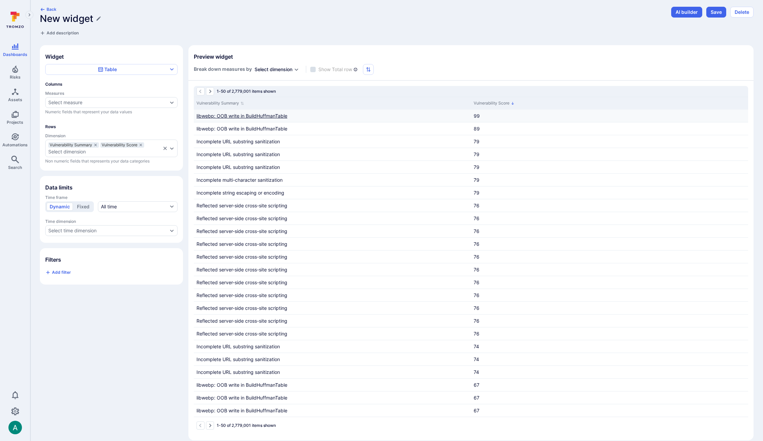
click at [270, 114] on link "libwebp: OOB write in BuildHuffmanTable" at bounding box center [241, 116] width 91 height 6
click at [270, 127] on link "libwebp: OOB write in BuildHuffmanTable" at bounding box center [241, 129] width 91 height 6
click at [84, 21] on h1 "New widget" at bounding box center [66, 18] width 53 height 11
click at [84, 21] on input "New widget" at bounding box center [353, 18] width 627 height 11
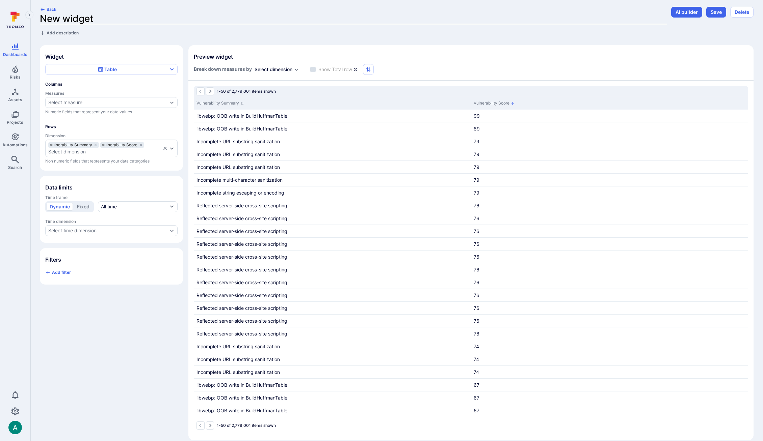
click at [84, 21] on input "New widget" at bounding box center [353, 18] width 627 height 11
type input "Top 5 Vulns"
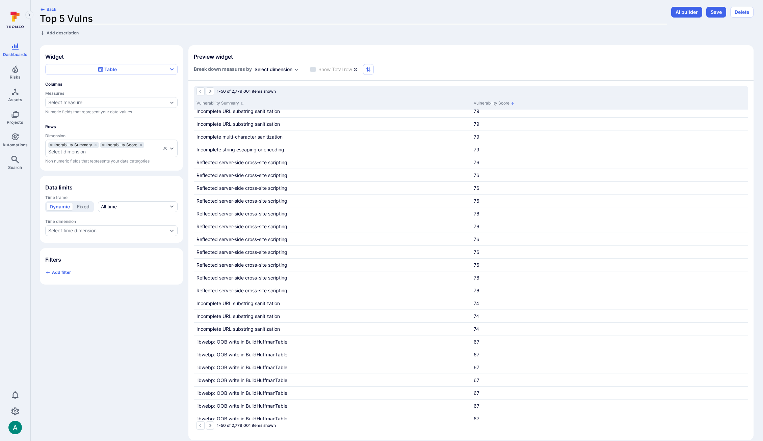
scroll to position [0, 0]
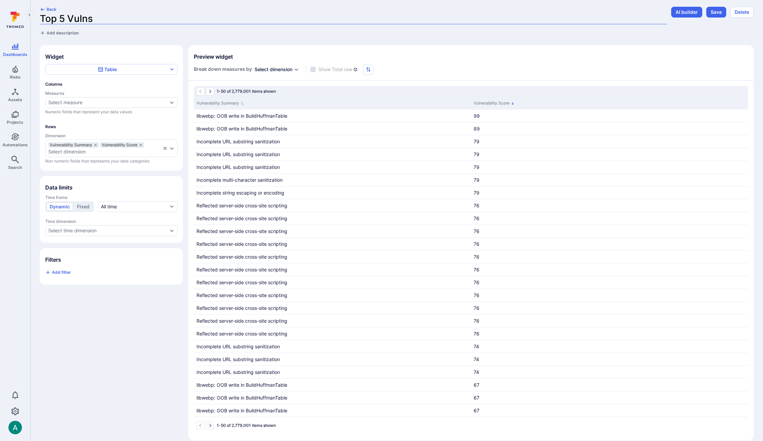
click at [285, 69] on div "Select dimension" at bounding box center [274, 69] width 38 height 7
click at [298, 42] on div "Back Top 5 Vulns Add description AI builder Save Delete Widget Table Columns Me…" at bounding box center [397, 224] width 714 height 434
click at [58, 273] on span "Add filter" at bounding box center [61, 272] width 19 height 5
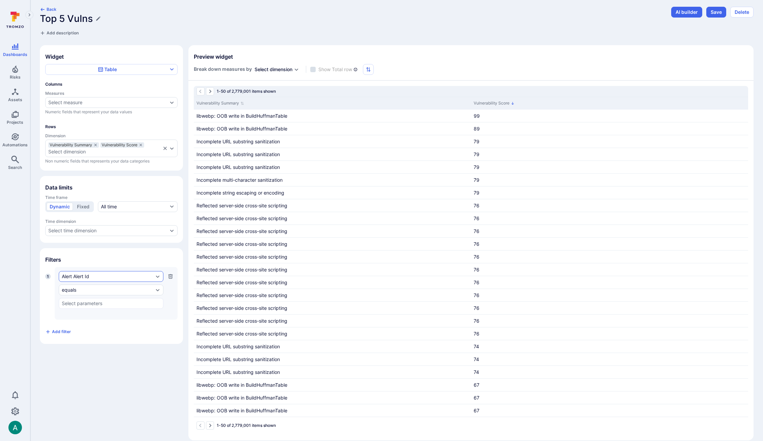
click at [75, 278] on div "Alert Alert Id" at bounding box center [108, 276] width 92 height 5
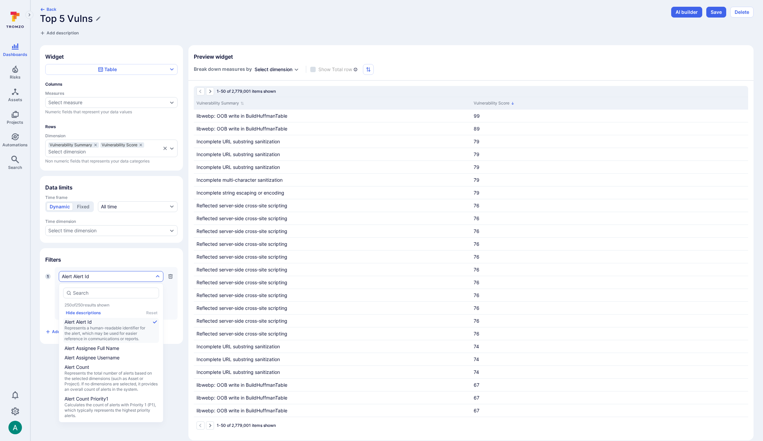
click at [91, 253] on section "Filters 1 Alert Alert Id equals ​ Press Enter to add a custom value Add filter" at bounding box center [111, 296] width 143 height 96
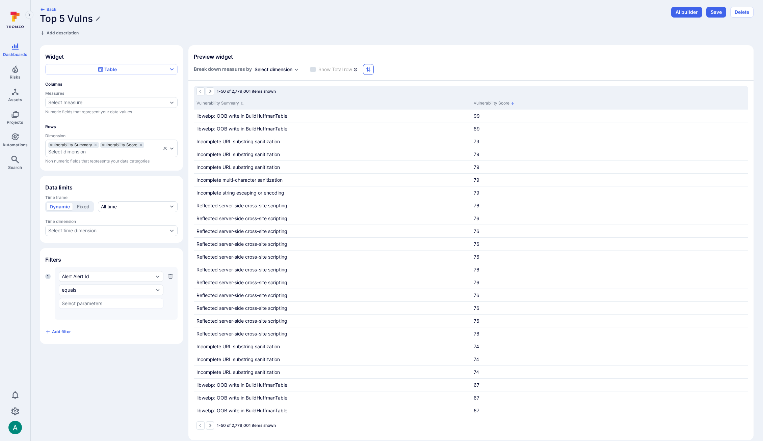
click at [367, 70] on icon "button" at bounding box center [368, 69] width 5 height 5
click at [368, 70] on div at bounding box center [381, 220] width 763 height 441
click at [268, 70] on div "Select dimension" at bounding box center [274, 69] width 38 height 7
click at [282, 48] on section "Preview widget Break down measures by Select dimension Show Total row 1-50 of 2…" at bounding box center [470, 243] width 565 height 396
click at [118, 155] on div "Vulnerability Summary Vulnerability Score Select dimension" at bounding box center [111, 149] width 132 height 18
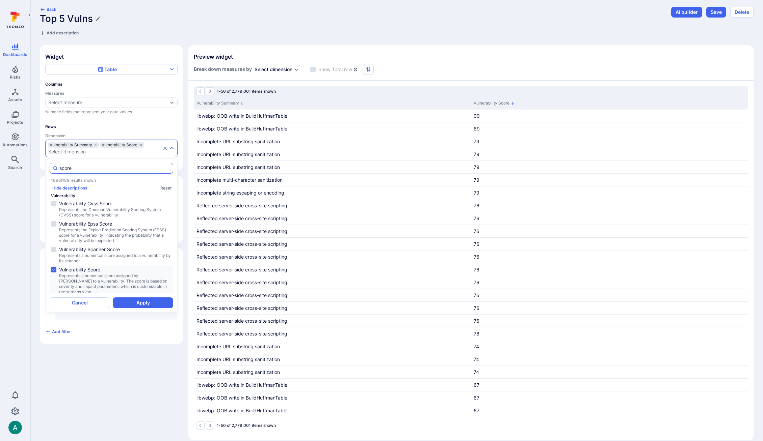
click at [81, 171] on input "score" at bounding box center [114, 168] width 111 height 7
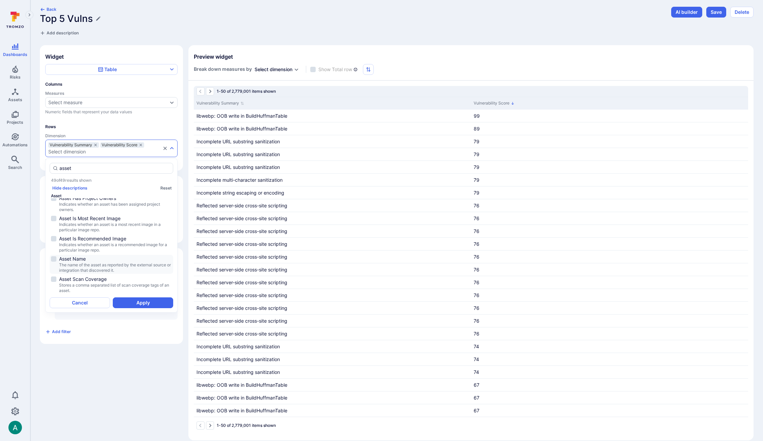
click at [71, 256] on span "Asset Name" at bounding box center [115, 259] width 113 height 7
type input "asset"
click at [147, 304] on button "Apply" at bounding box center [143, 303] width 60 height 11
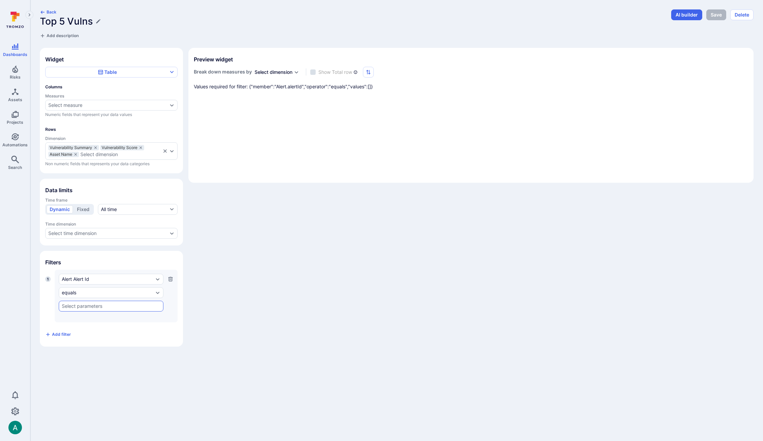
scroll to position [0, 0]
click at [95, 156] on div "Select dimension" at bounding box center [98, 154] width 37 height 5
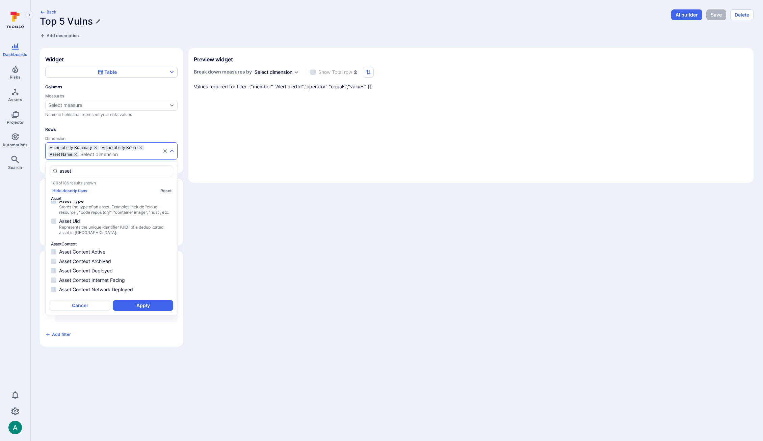
scroll to position [304, 0]
click at [66, 172] on input "asset" at bounding box center [114, 171] width 111 height 7
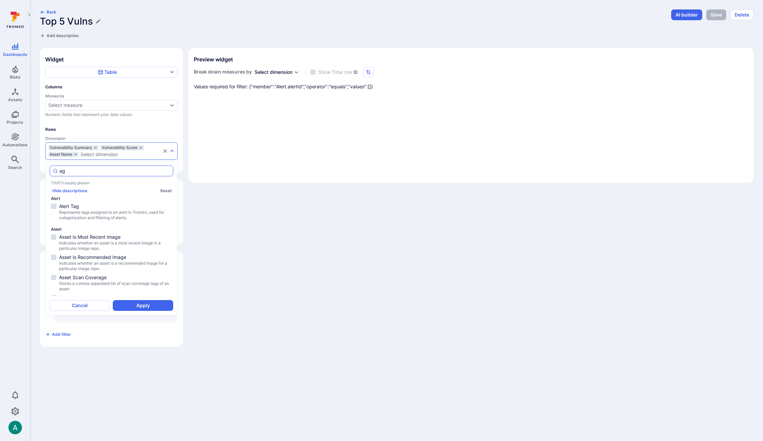
type input "age"
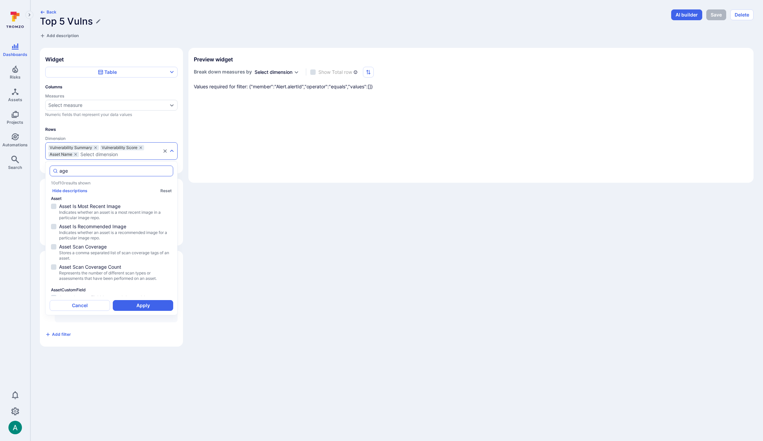
click at [75, 175] on div "age" at bounding box center [112, 171] width 124 height 11
click at [75, 175] on input "age" at bounding box center [114, 171] width 111 height 7
click at [75, 170] on input "age" at bounding box center [114, 171] width 111 height 7
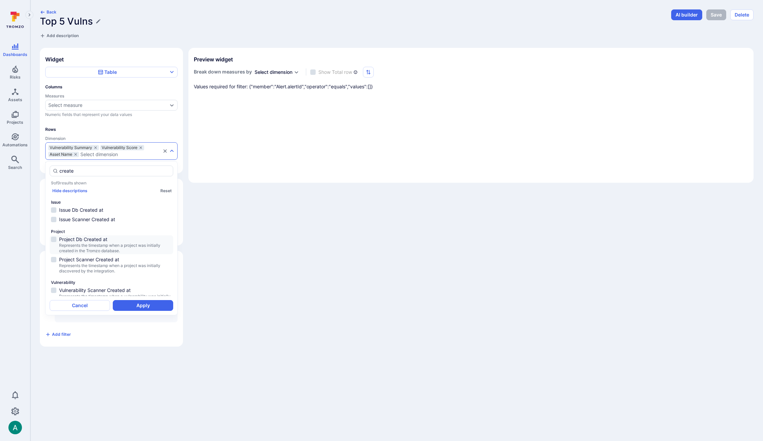
scroll to position [107, 0]
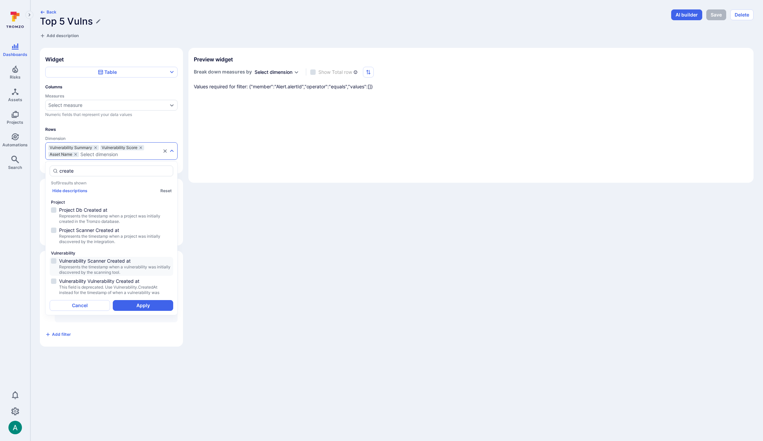
click at [114, 258] on span "Vulnerability Scanner Created at" at bounding box center [115, 261] width 113 height 7
type input "create"
click at [148, 307] on button "Apply" at bounding box center [143, 305] width 60 height 11
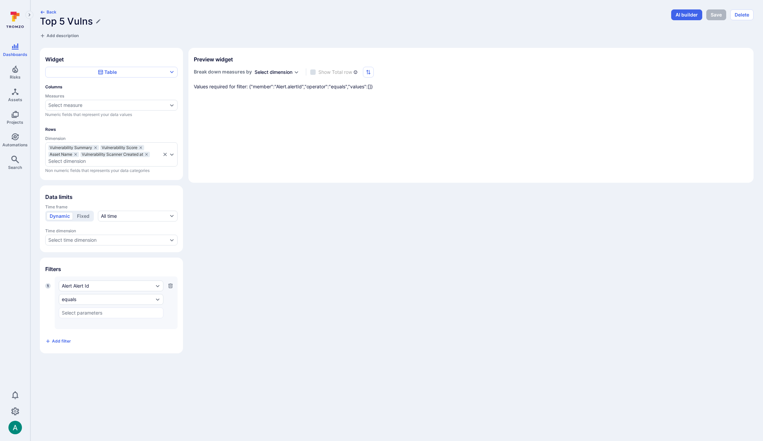
click at [252, 243] on div "Widget Table Columns Measures Select measure Numeric fields that represent your…" at bounding box center [397, 201] width 714 height 306
click at [171, 287] on icon "button" at bounding box center [170, 286] width 4 height 4
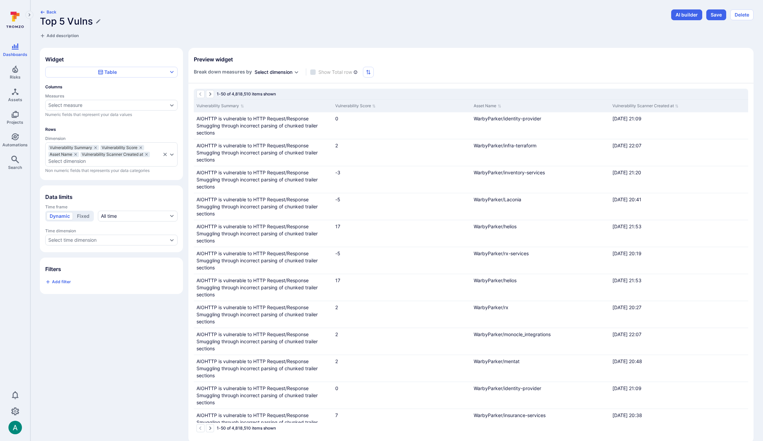
click at [63, 16] on h1 "Top 5 Vulns" at bounding box center [66, 21] width 53 height 11
click at [63, 19] on input "Top 5 Vulns" at bounding box center [353, 21] width 627 height 11
type input "Top 50 Vulns"
click at [61, 37] on span "Add description" at bounding box center [63, 35] width 32 height 5
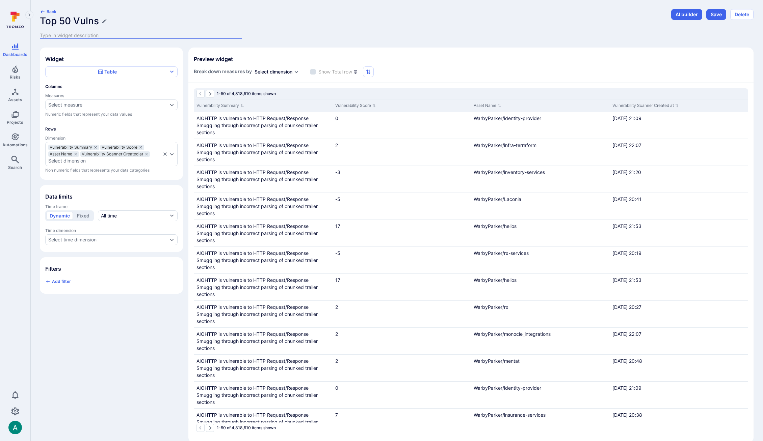
scroll to position [1, 0]
type textarea "Vulns with the highest score"
click at [99, 159] on div "Select dimension" at bounding box center [104, 160] width 113 height 5
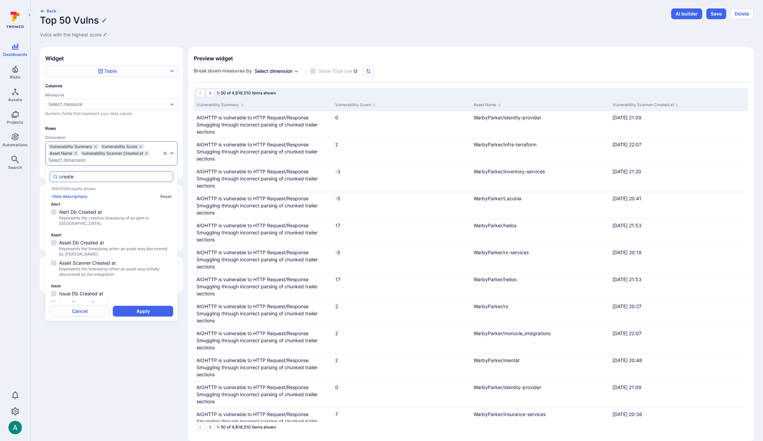
scroll to position [0, 0]
click at [83, 182] on div "create 189 of 189 results shown Hide descriptions Reset Alert Alert Db Created …" at bounding box center [112, 244] width 124 height 145
click at [84, 176] on input "create" at bounding box center [114, 176] width 111 height 7
click at [84, 176] on input "create" at bounding box center [114, 178] width 111 height 7
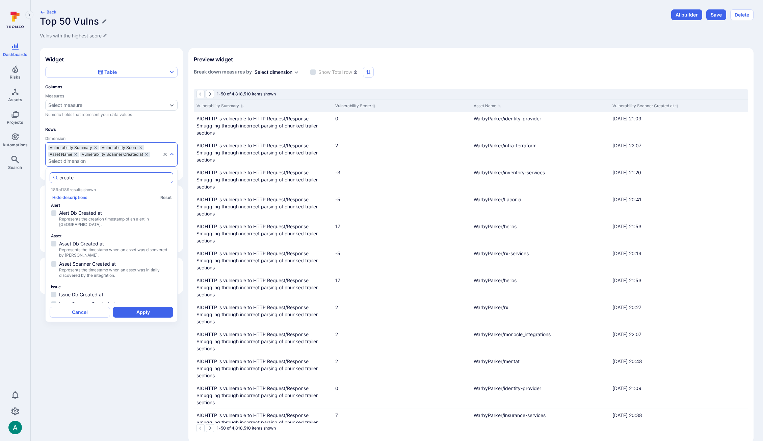
scroll to position [0, 0]
drag, startPoint x: 84, startPoint y: 176, endPoint x: 80, endPoint y: 176, distance: 4.1
click at [84, 176] on input "create" at bounding box center [114, 178] width 111 height 7
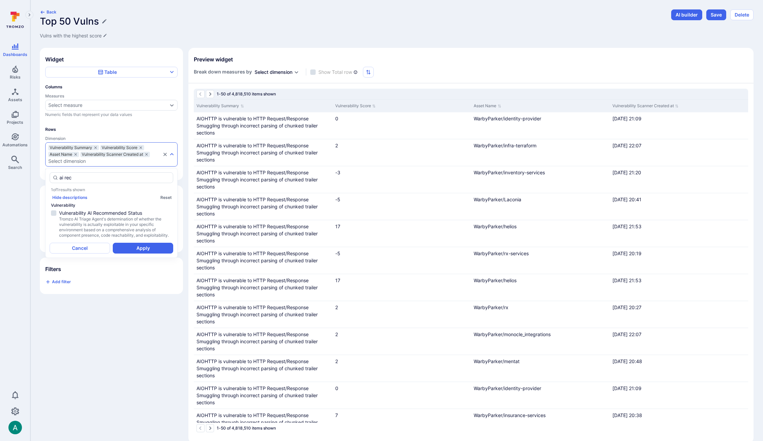
click at [99, 208] on li "Vulnerability Vulnerability AI Recommended Status Tromzo AI Triage Agent's dete…" at bounding box center [112, 221] width 124 height 36
click at [101, 215] on span "Vulnerability AI Recommended Status" at bounding box center [115, 213] width 113 height 7
type input "ai rec"
click at [155, 251] on button "Apply" at bounding box center [143, 248] width 60 height 11
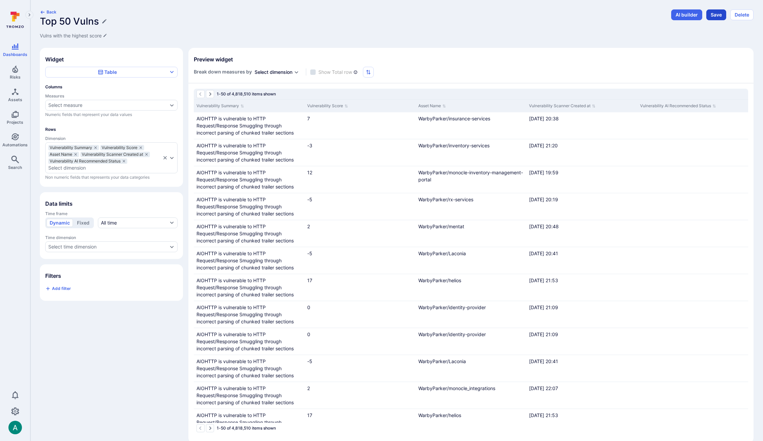
click at [714, 15] on button "Save" at bounding box center [716, 14] width 20 height 11
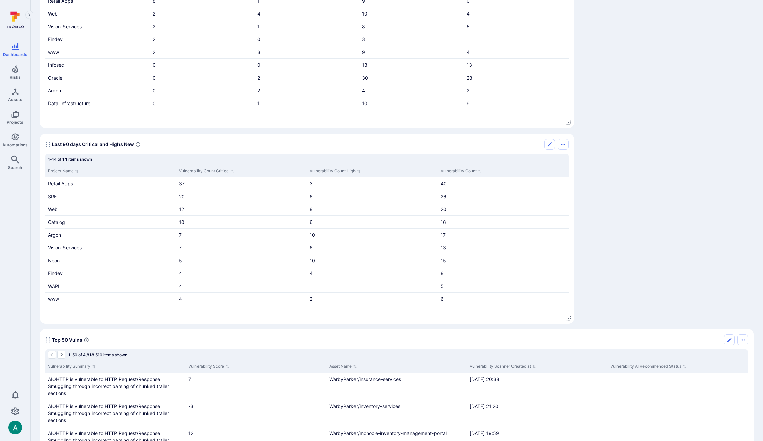
scroll to position [470, 0]
click at [730, 342] on icon "Edit" at bounding box center [728, 342] width 5 height 5
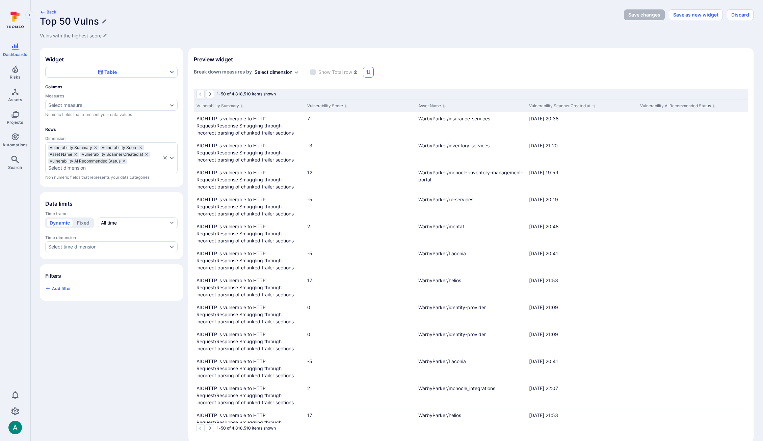
click at [368, 71] on icon "button" at bounding box center [368, 72] width 5 height 5
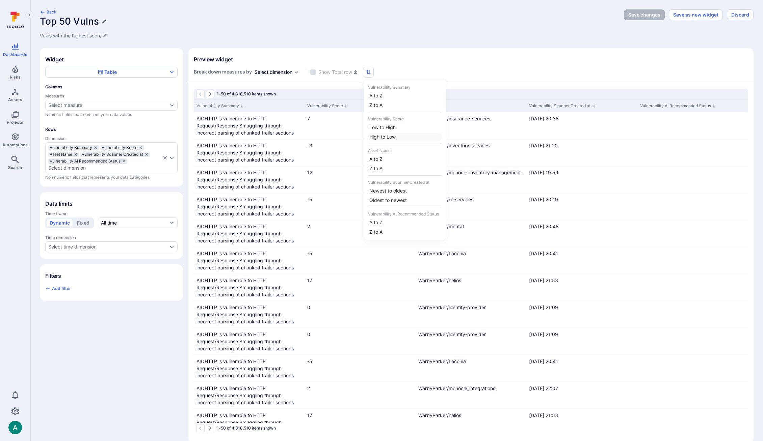
click at [381, 136] on li "High to Low" at bounding box center [405, 137] width 74 height 8
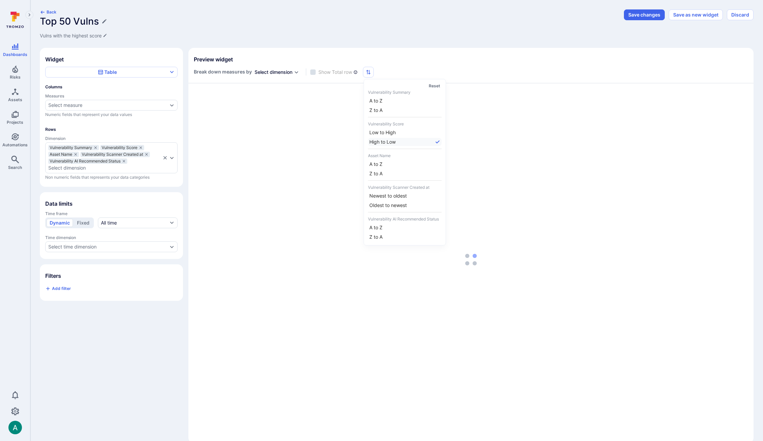
click at [446, 63] on div at bounding box center [381, 220] width 763 height 441
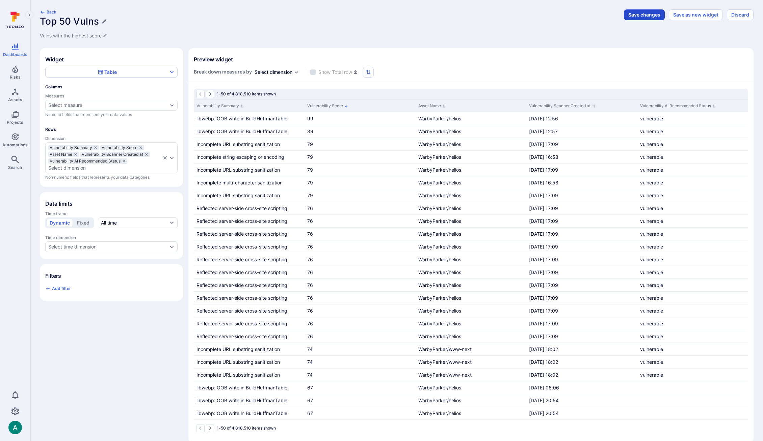
click at [639, 18] on button "Save changes" at bounding box center [644, 14] width 41 height 11
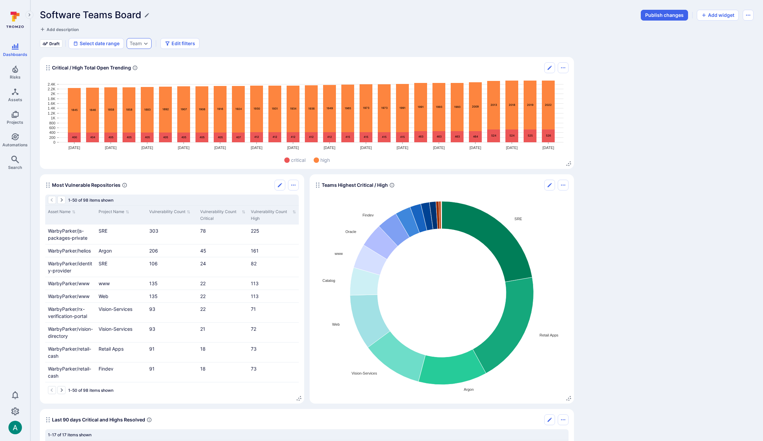
click at [142, 40] on div "Team" at bounding box center [139, 43] width 25 height 11
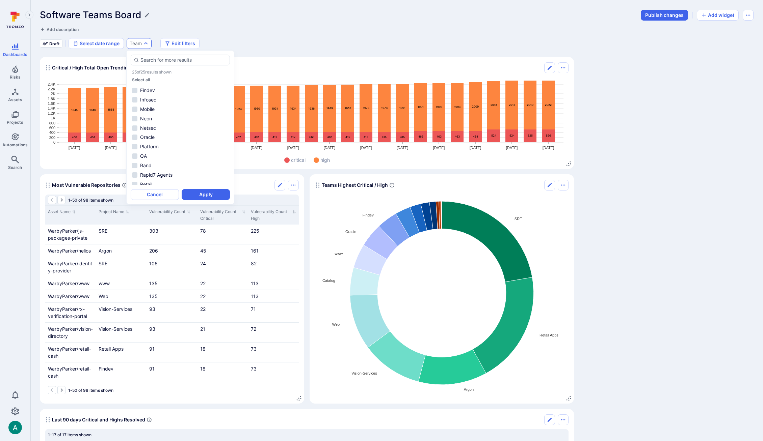
scroll to position [135, 0]
click at [157, 162] on li "Web" at bounding box center [180, 162] width 99 height 8
click at [204, 192] on button "Apply" at bounding box center [206, 194] width 48 height 11
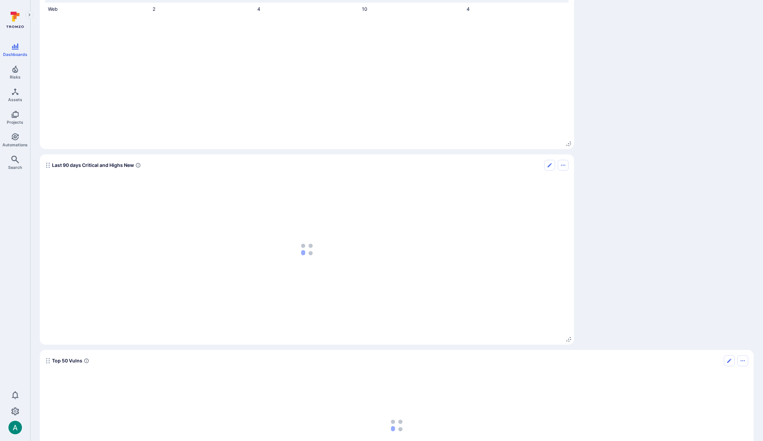
scroll to position [520, 0]
